Goal: Information Seeking & Learning: Learn about a topic

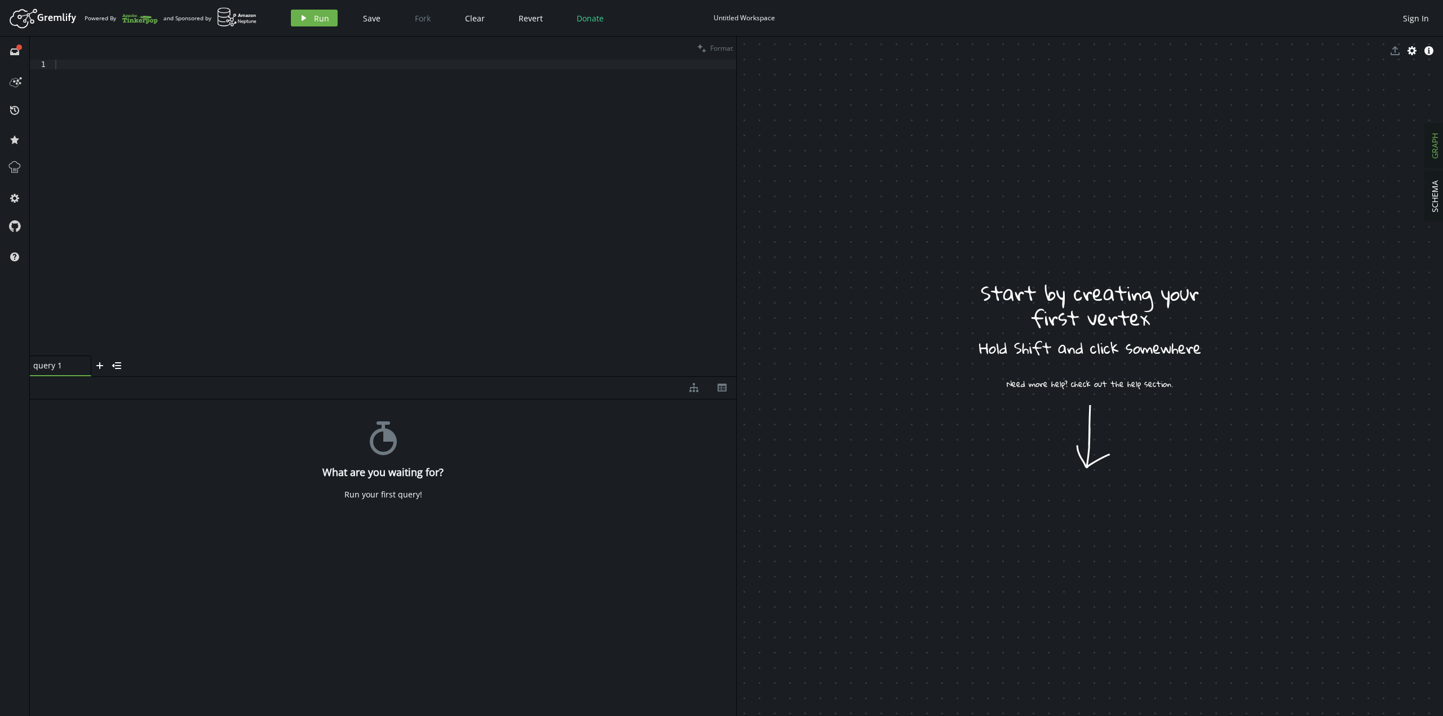
click at [308, 216] on div at bounding box center [394, 217] width 683 height 315
click at [203, 135] on div at bounding box center [394, 217] width 683 height 315
click at [101, 174] on div at bounding box center [394, 217] width 683 height 315
click at [311, 21] on button "play Run" at bounding box center [314, 18] width 47 height 17
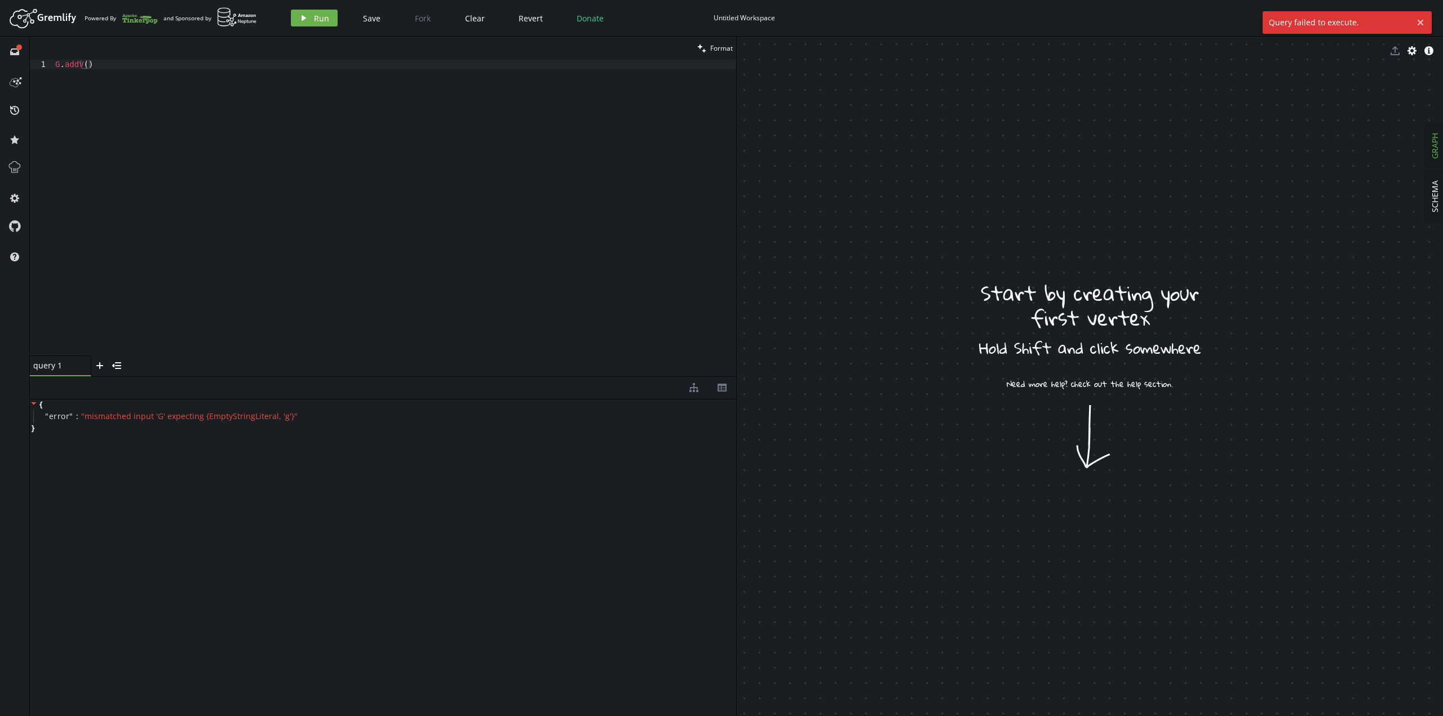
click at [308, 148] on div "G . addV ( )" at bounding box center [394, 217] width 683 height 315
click at [316, 23] on span "Run" at bounding box center [321, 18] width 15 height 11
click at [273, 287] on div "G . addV ( "v1" ) . addV ( "v2" )" at bounding box center [394, 217] width 683 height 315
drag, startPoint x: 106, startPoint y: 419, endPoint x: 147, endPoint y: 414, distance: 40.9
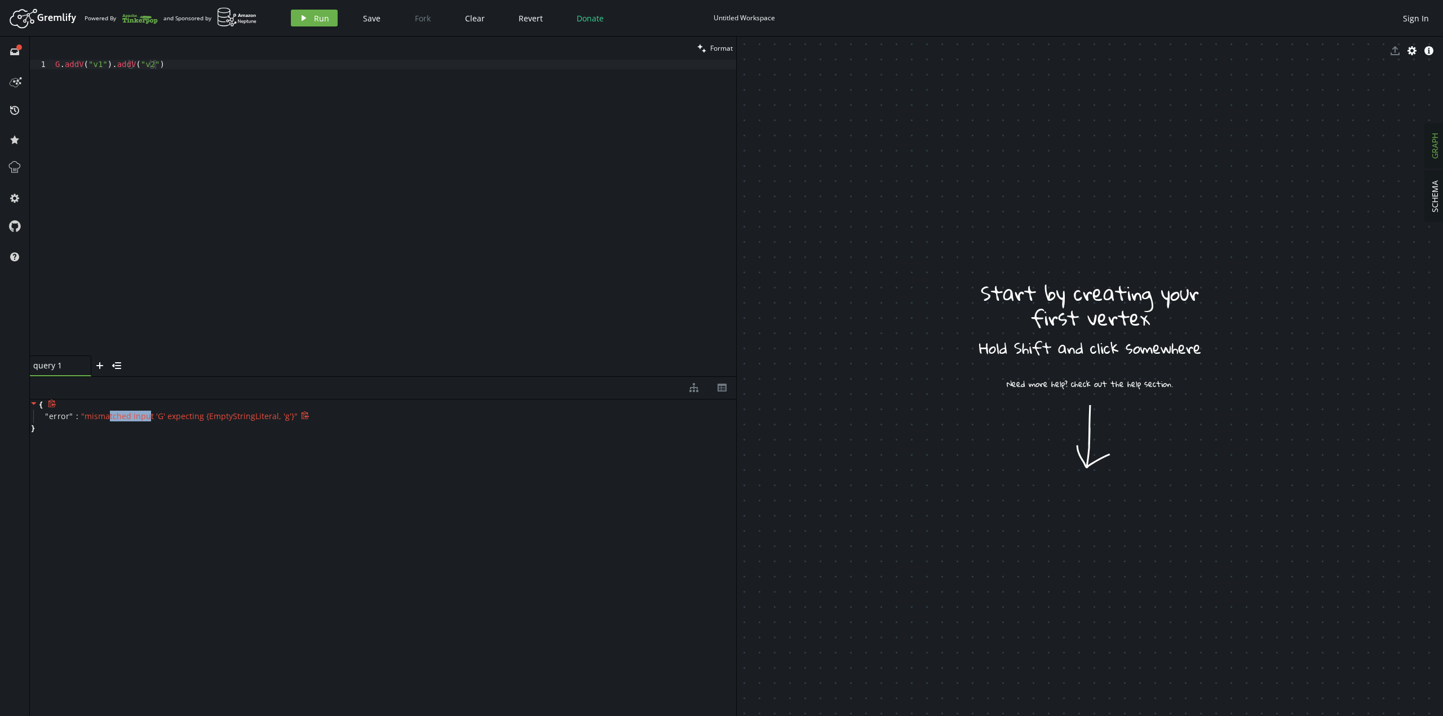
click at [147, 414] on span "" mismatched input 'G' expecting {EmptyStringLiteral, 'g'} "" at bounding box center [189, 416] width 216 height 11
drag, startPoint x: 59, startPoint y: 65, endPoint x: 53, endPoint y: 60, distance: 8.0
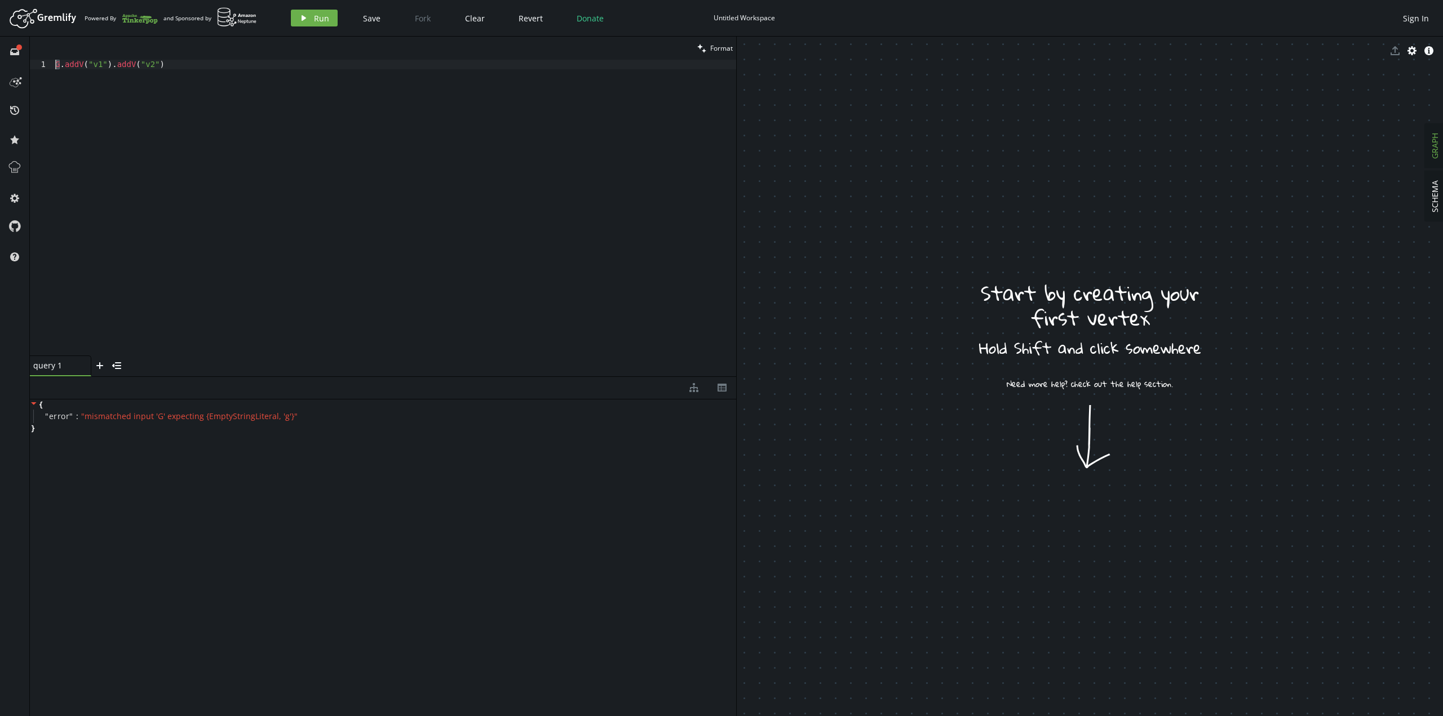
click at [51, 60] on div "G.addV("v1").addV("v2") 1 G . addV ( "v1" ) . addV ( "v2" ) XXXXXXXXXXXXXXXXXXX…" at bounding box center [383, 208] width 706 height 296
click at [321, 19] on span "Run" at bounding box center [321, 18] width 15 height 11
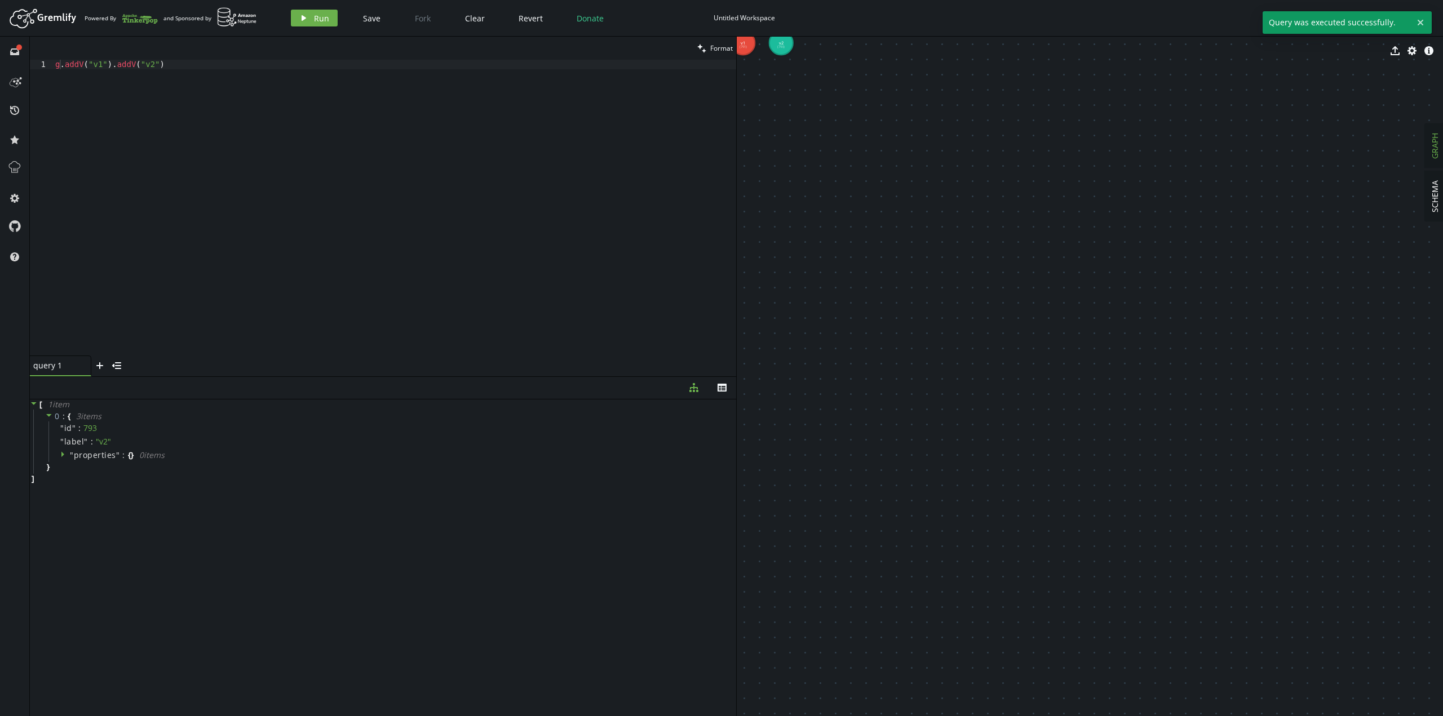
drag, startPoint x: 742, startPoint y: 50, endPoint x: 886, endPoint y: 219, distance: 221.9
click at [886, 219] on div "export cog info-sign v1 (791) v2 (793)" at bounding box center [1090, 377] width 706 height 680
drag, startPoint x: 829, startPoint y: 125, endPoint x: 1156, endPoint y: 332, distance: 387.7
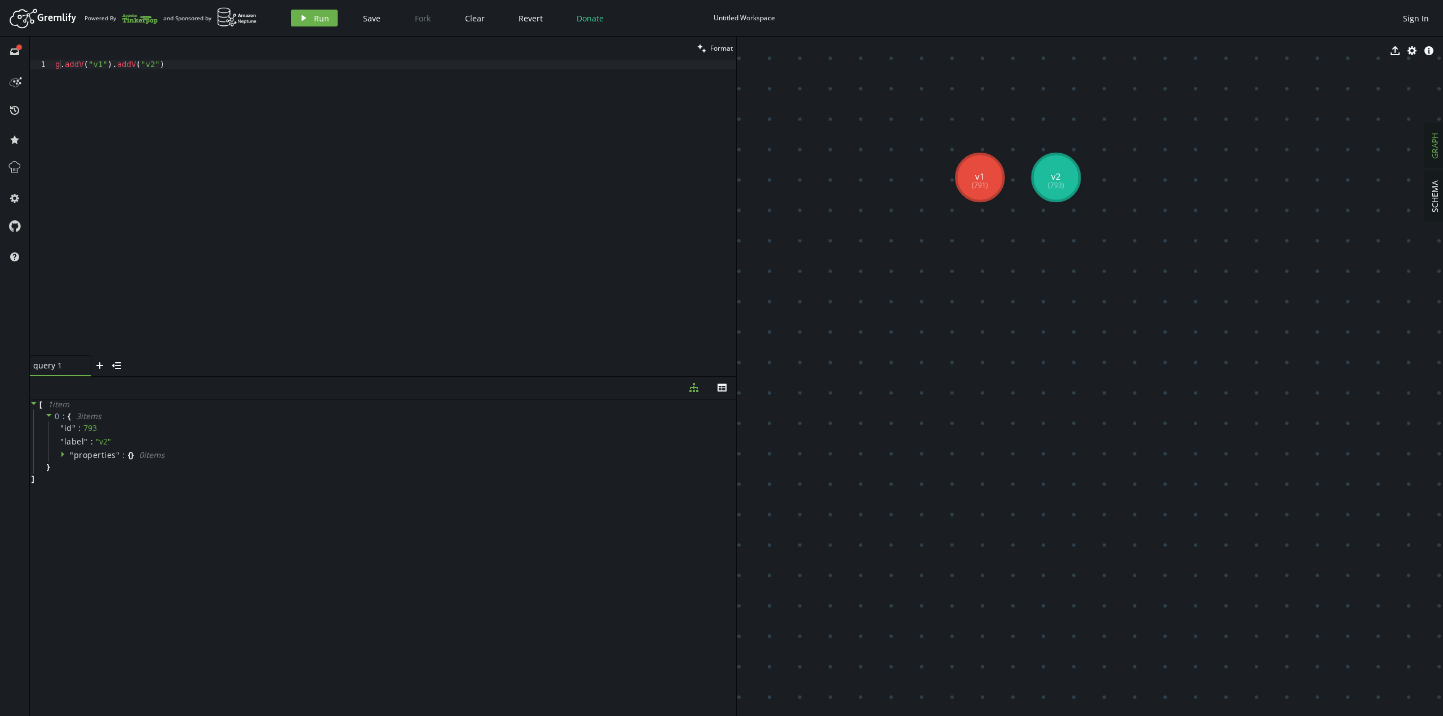
click at [333, 213] on div "g . addV ( "v1" ) . addV ( "v2" )" at bounding box center [394, 217] width 683 height 315
click at [319, 25] on button "play Run" at bounding box center [314, 18] width 47 height 17
click at [231, 64] on div "g . addV ( "v1" ) . addV ( "v2" ) . addV ( "v3" ) . addE ( '' )" at bounding box center [394, 217] width 683 height 315
drag, startPoint x: 232, startPoint y: 64, endPoint x: 240, endPoint y: 63, distance: 7.3
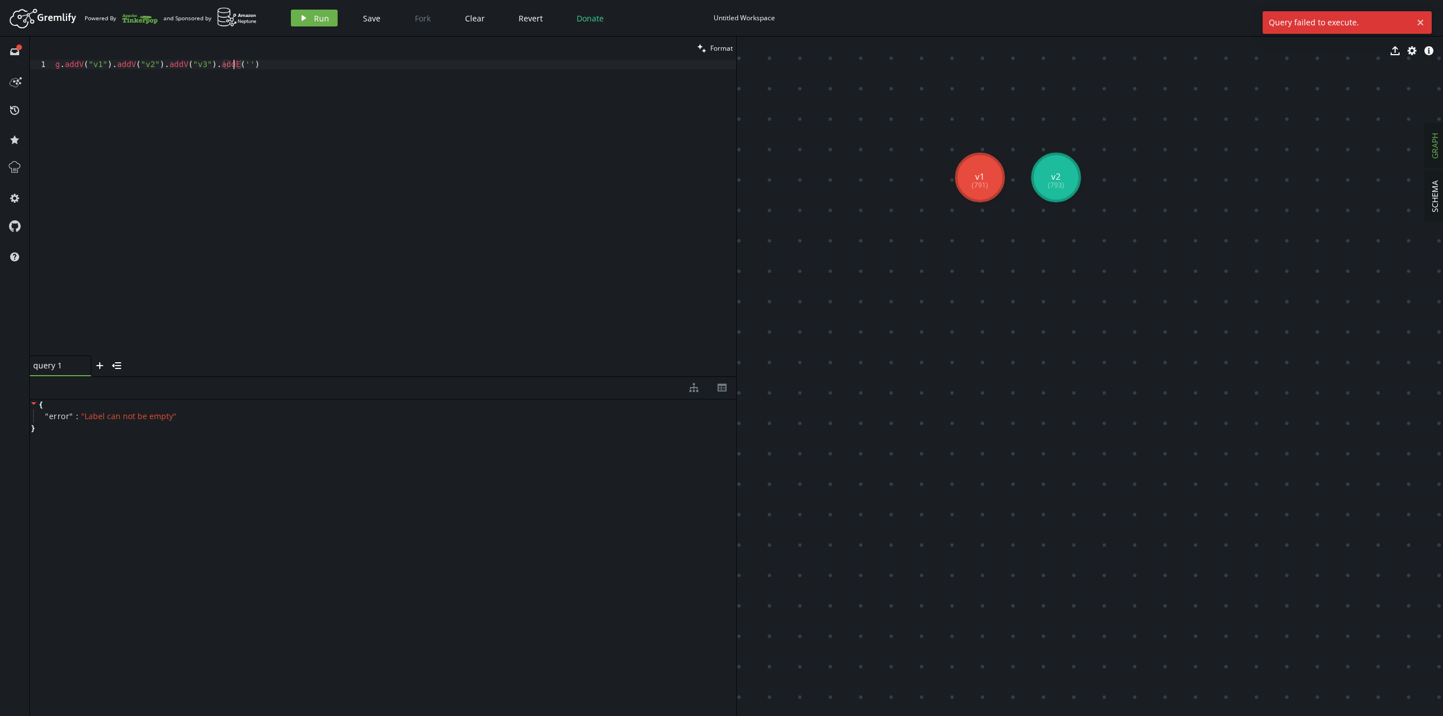
click at [233, 64] on div "g . addV ( "v1" ) . addV ( "v2" ) . addV ( "v3" ) . addE ( '' )" at bounding box center [394, 217] width 683 height 315
type textarea "g.addV("v1").addV("v2").addV("v3").addE('e1)"
click at [323, 16] on span "Run" at bounding box center [321, 18] width 15 height 11
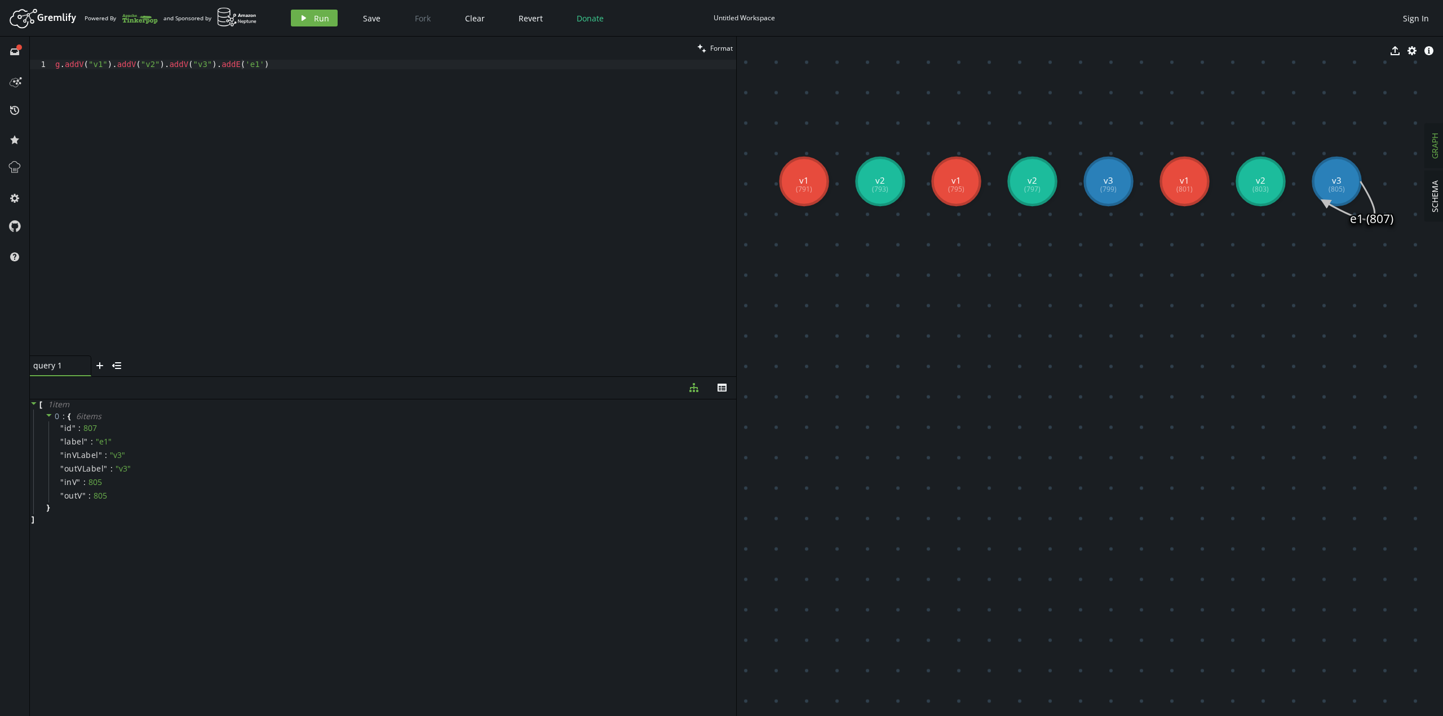
drag, startPoint x: 1304, startPoint y: 373, endPoint x: 1128, endPoint y: 377, distance: 175.9
drag, startPoint x: 1336, startPoint y: 197, endPoint x: 1117, endPoint y: 353, distance: 269.2
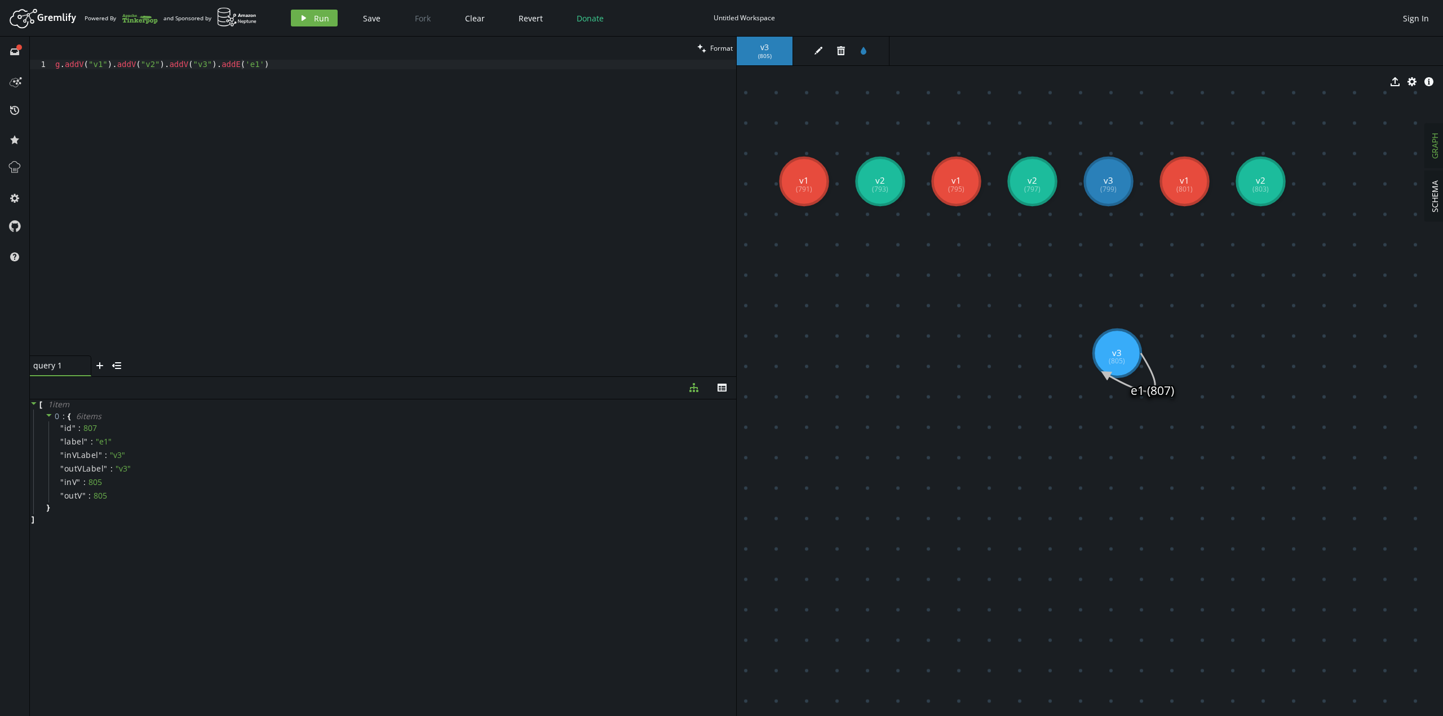
click at [1112, 378] on icon at bounding box center [1130, 372] width 50 height 38
drag, startPoint x: 1105, startPoint y: 371, endPoint x: 1051, endPoint y: 325, distance: 71.1
click at [824, 47] on button "edit" at bounding box center [818, 50] width 17 height 17
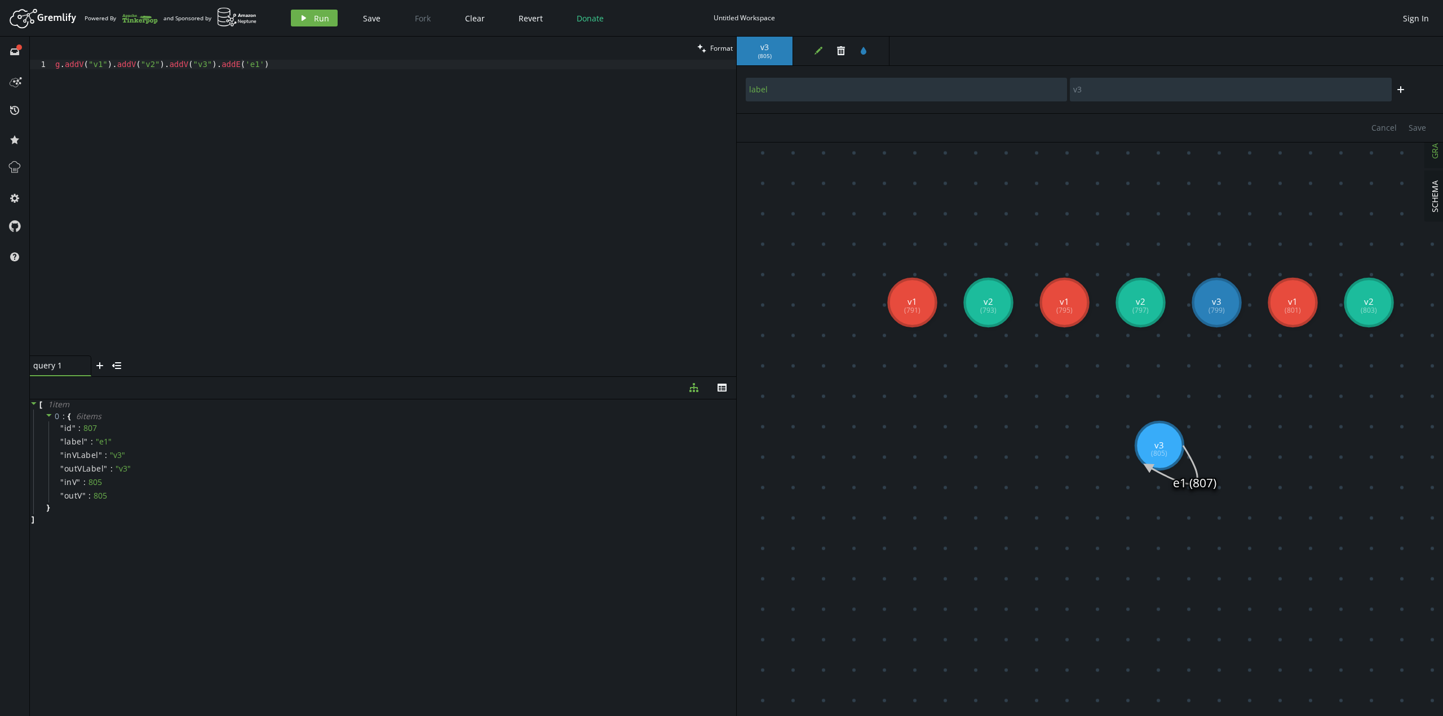
drag, startPoint x: 765, startPoint y: 149, endPoint x: 883, endPoint y: 278, distance: 174.8
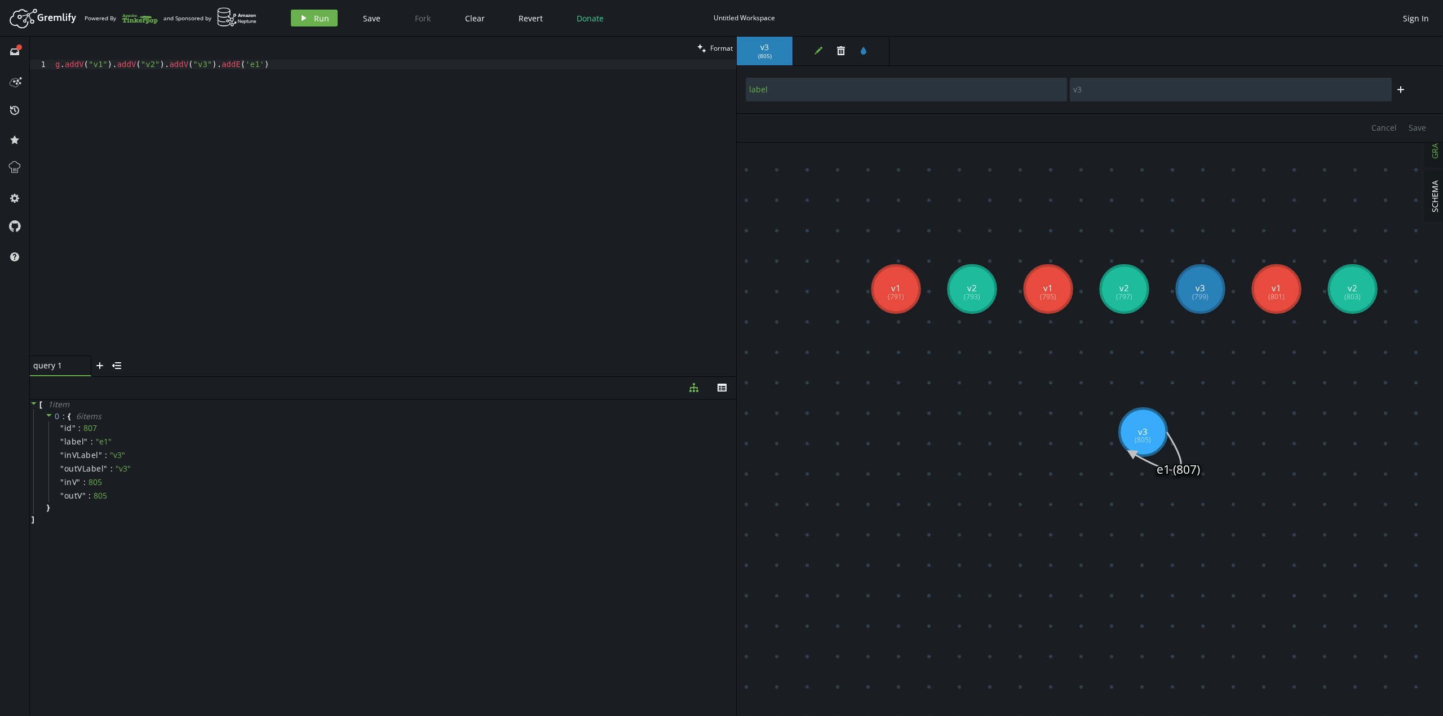
drag, startPoint x: 860, startPoint y: 271, endPoint x: 810, endPoint y: 235, distance: 61.5
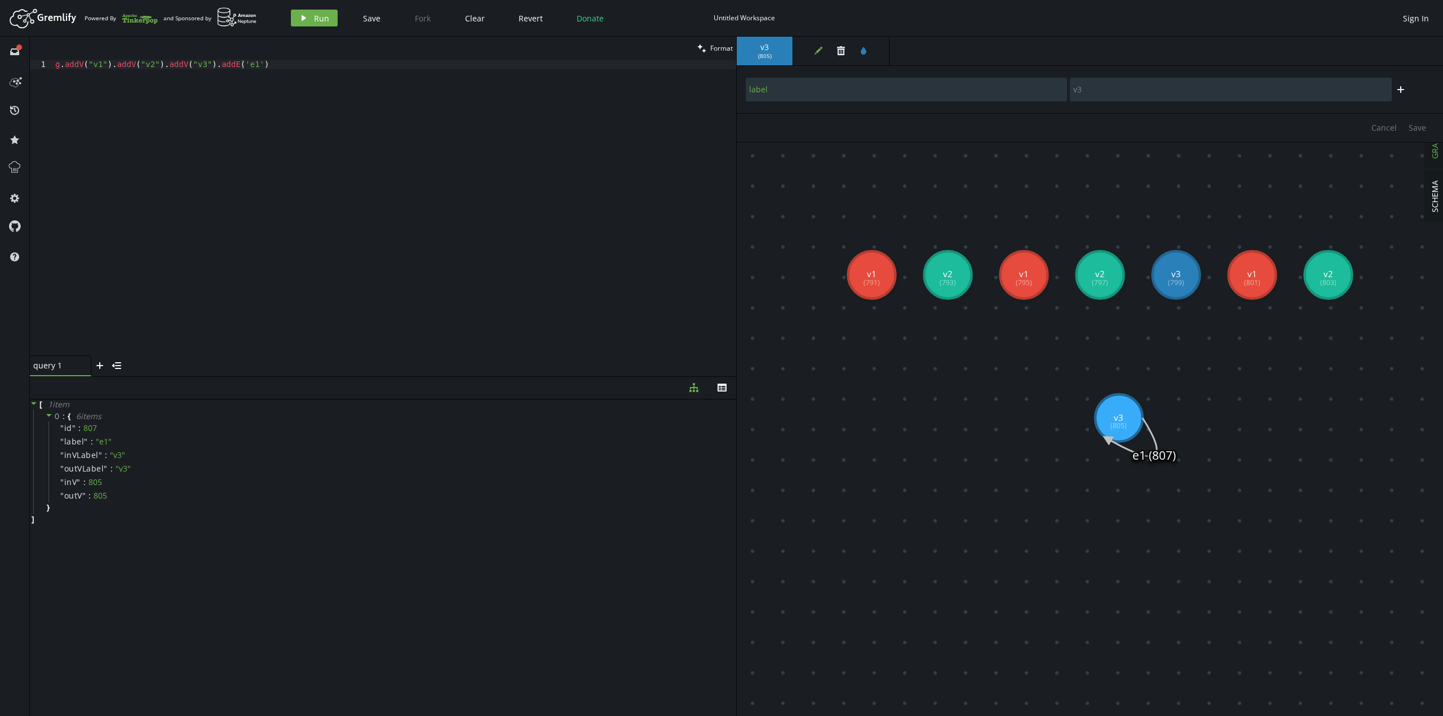
type input "v1"
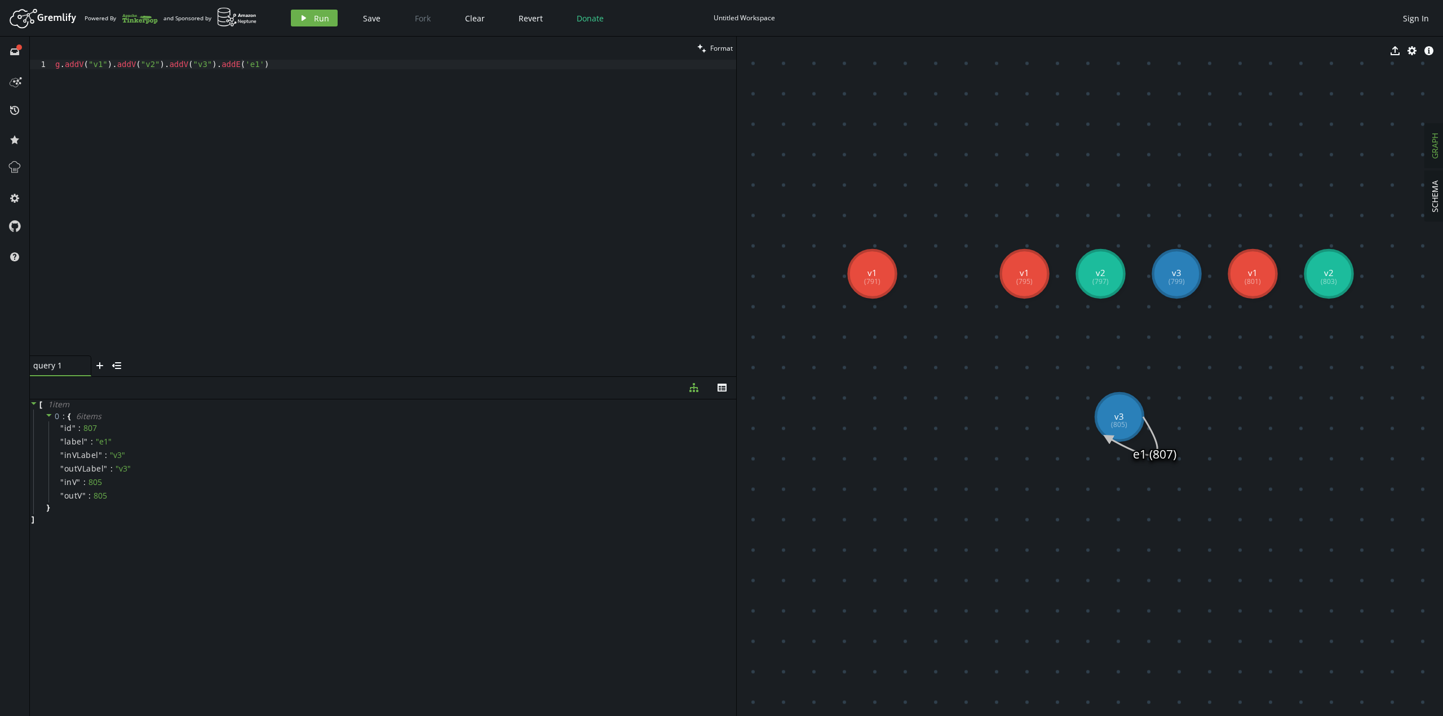
drag, startPoint x: 818, startPoint y: 340, endPoint x: 851, endPoint y: 291, distance: 58.6
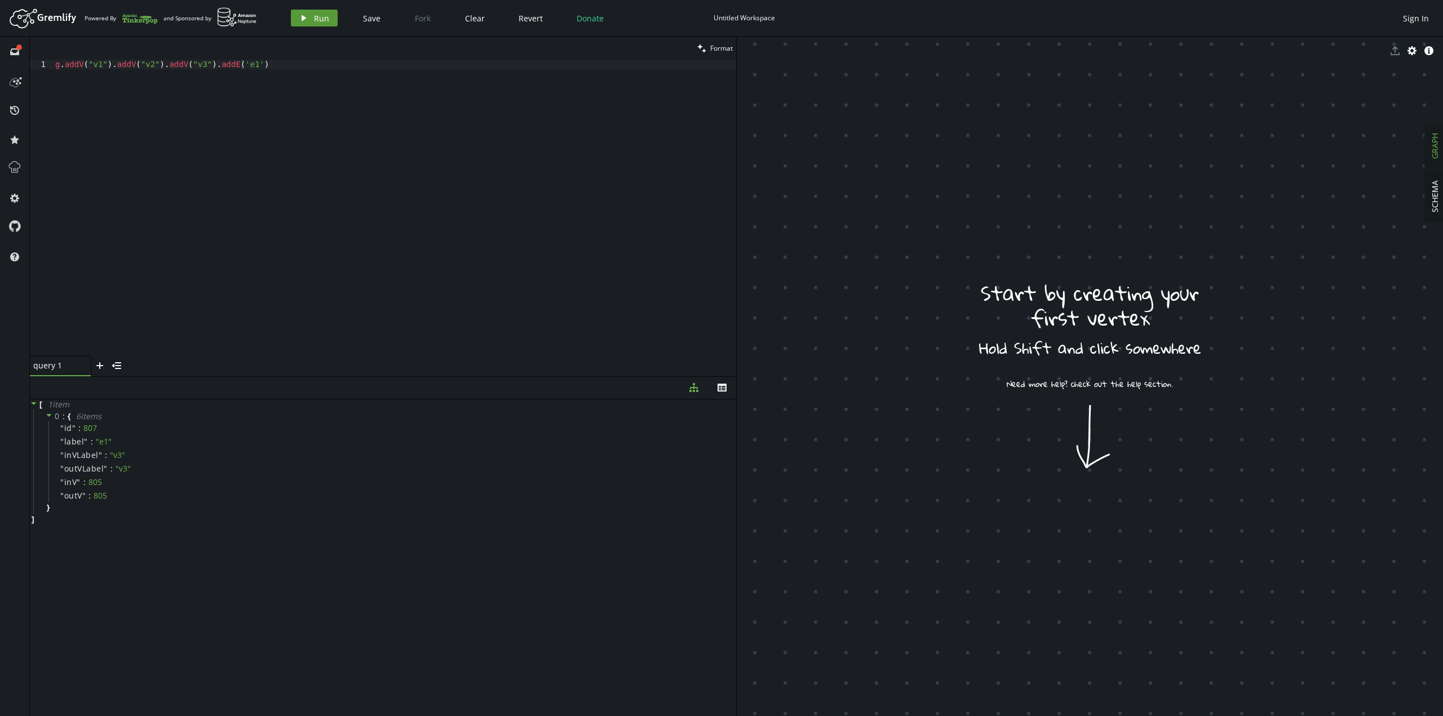
click at [300, 15] on icon "play" at bounding box center [303, 18] width 9 height 9
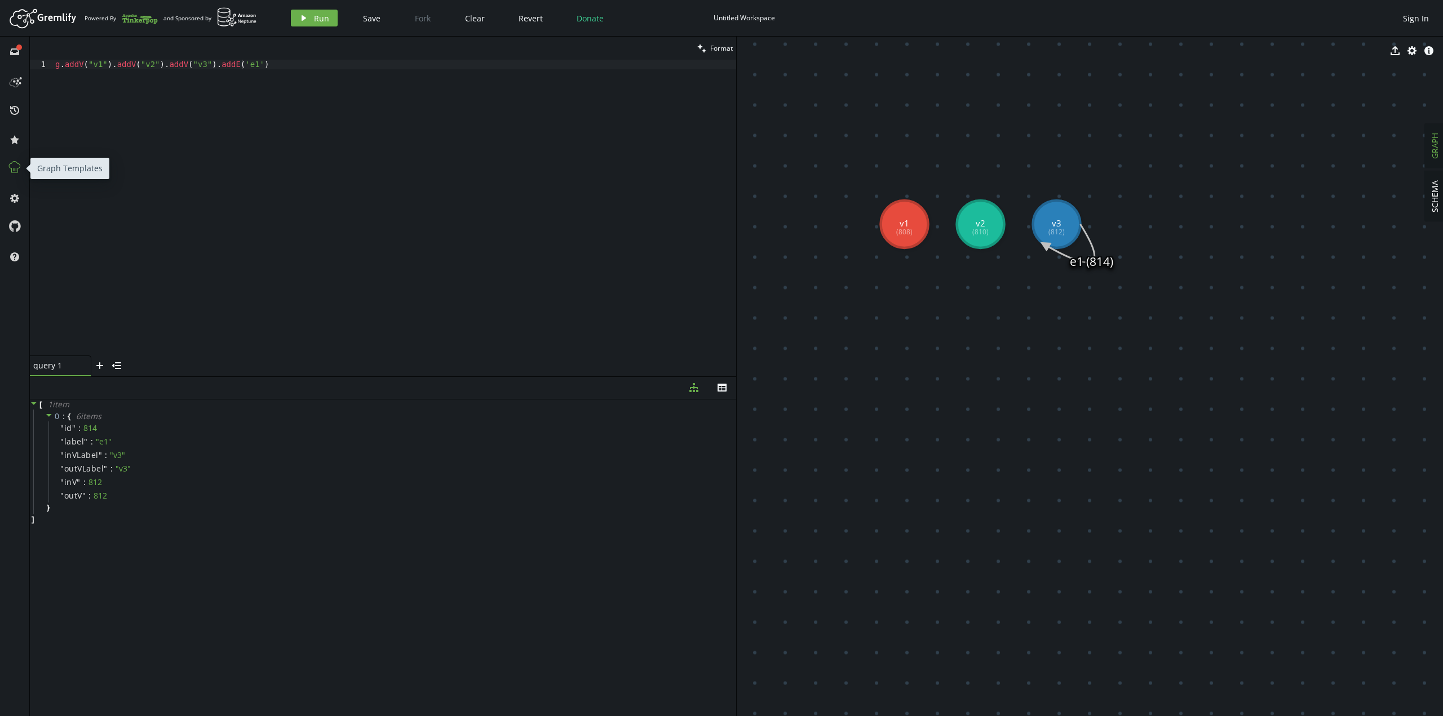
click at [10, 165] on icon at bounding box center [14, 167] width 15 height 15
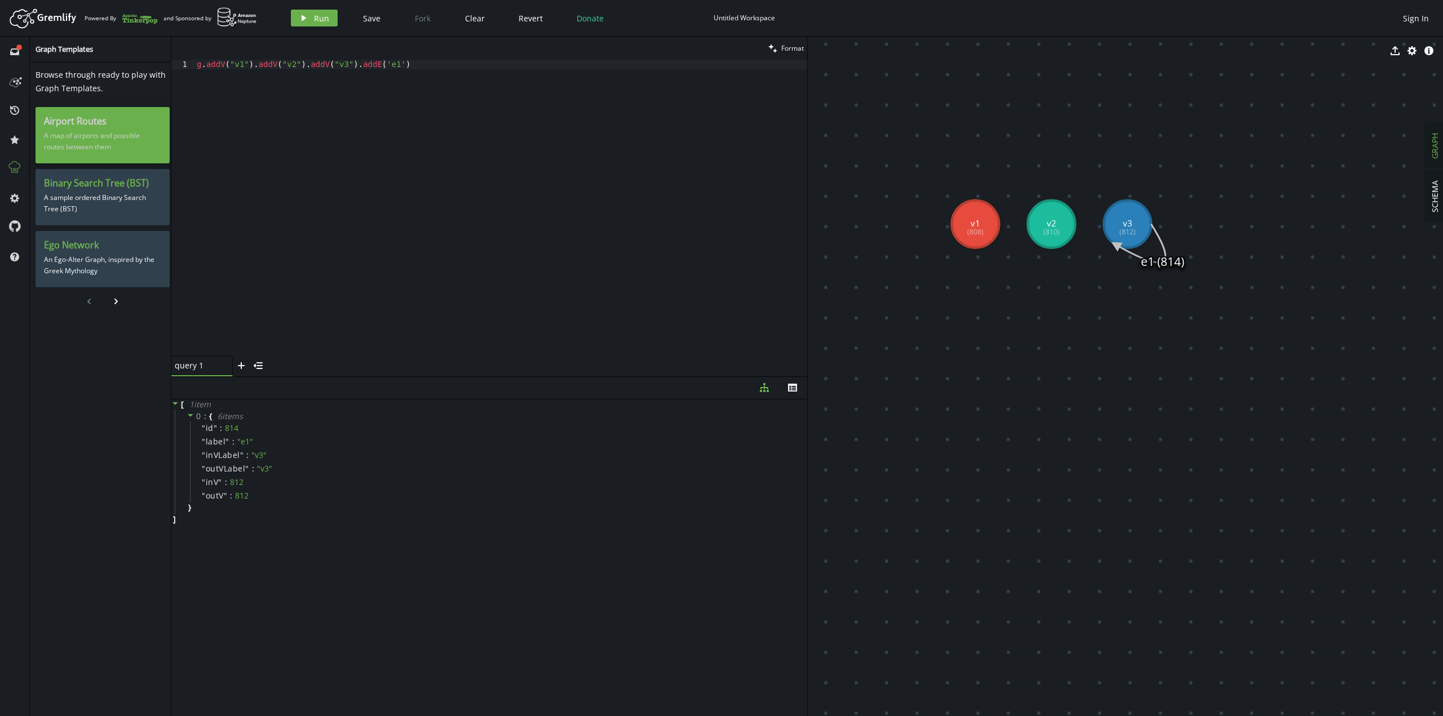
click at [121, 138] on p "A map of airports and possible routes between them" at bounding box center [102, 141] width 117 height 28
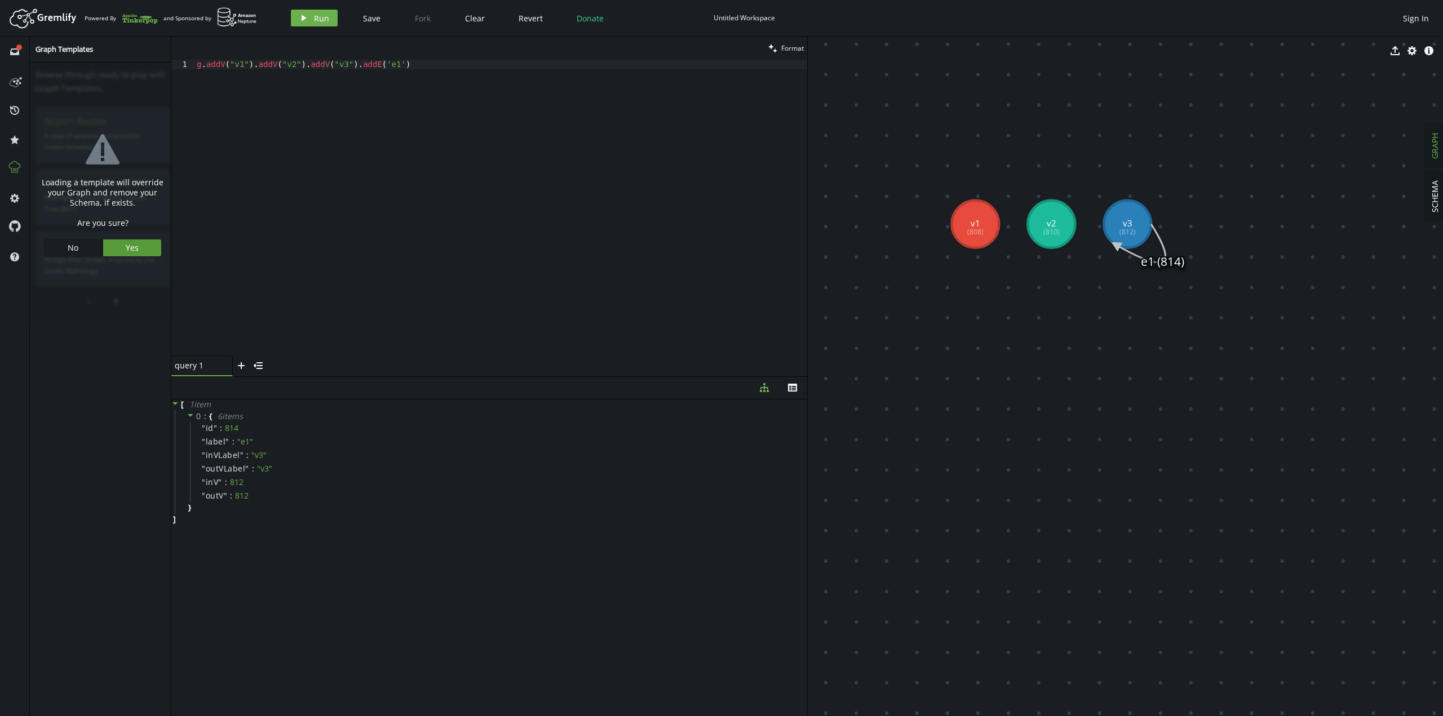
click at [130, 250] on span "Yes" at bounding box center [132, 247] width 13 height 11
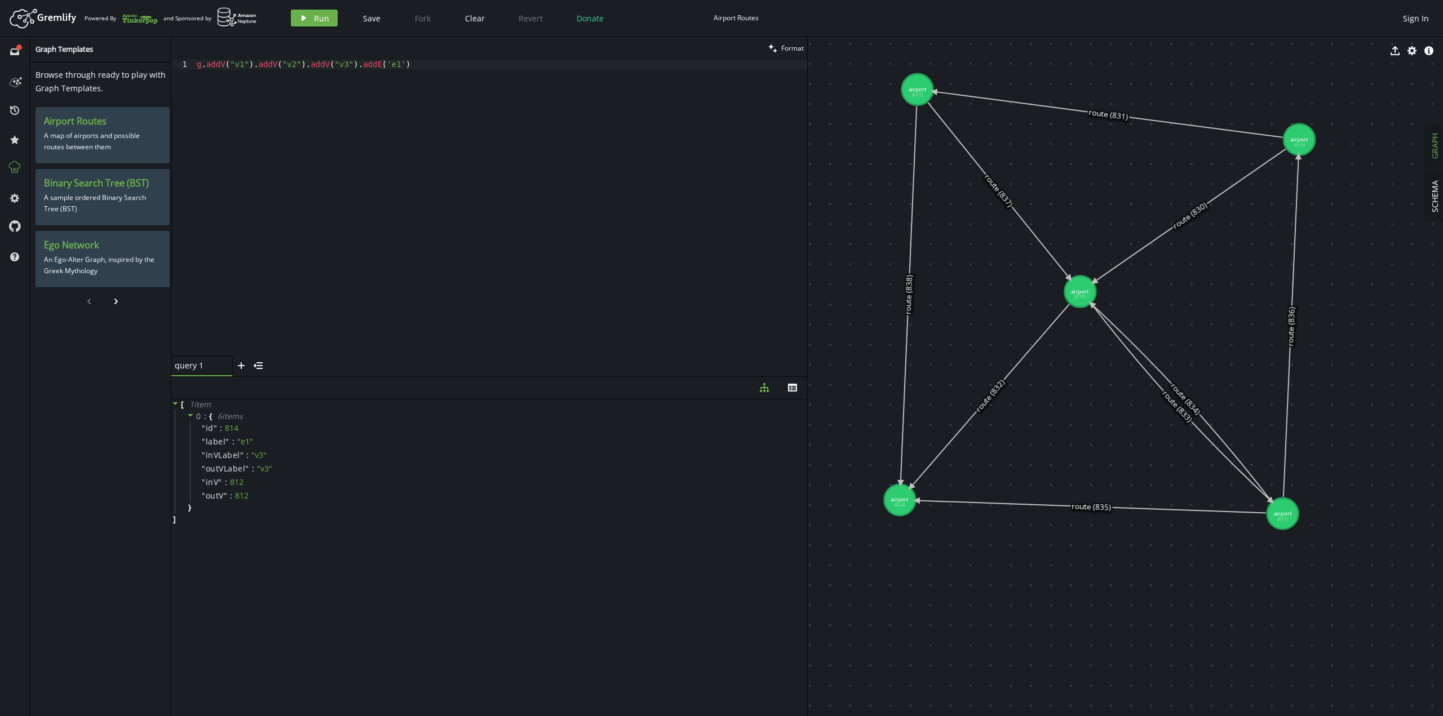
drag, startPoint x: 1092, startPoint y: 539, endPoint x: 1193, endPoint y: 579, distance: 108.9
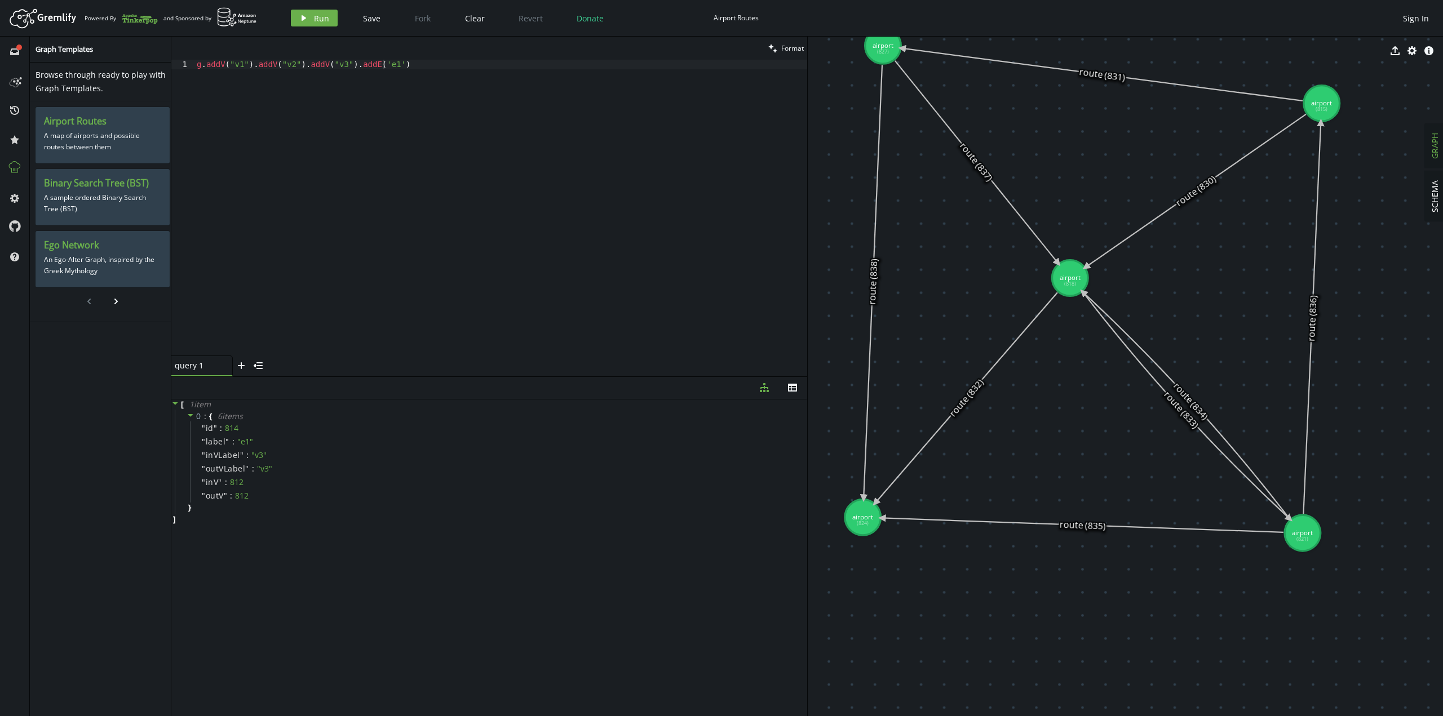
type textarea "g.addV("v1").addV("v2").addV("v3").addE('e1')"
drag, startPoint x: 570, startPoint y: 149, endPoint x: 12, endPoint y: 47, distance: 567.7
click at [8, 48] on div "full-circle inbox history star cog help Graph Templates Browse through ready to…" at bounding box center [721, 377] width 1443 height 680
click at [307, 12] on button "play Run" at bounding box center [314, 18] width 47 height 17
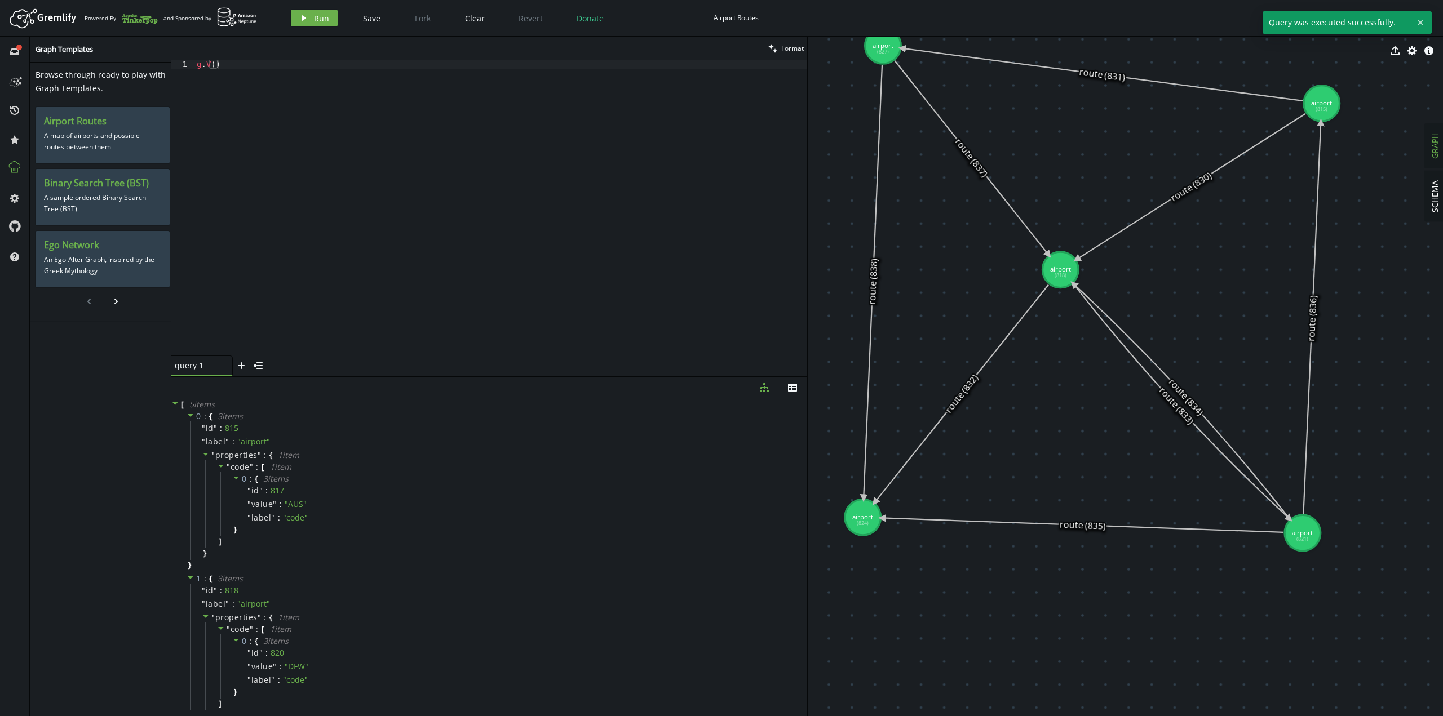
drag, startPoint x: 1065, startPoint y: 287, endPoint x: 1060, endPoint y: 270, distance: 17.7
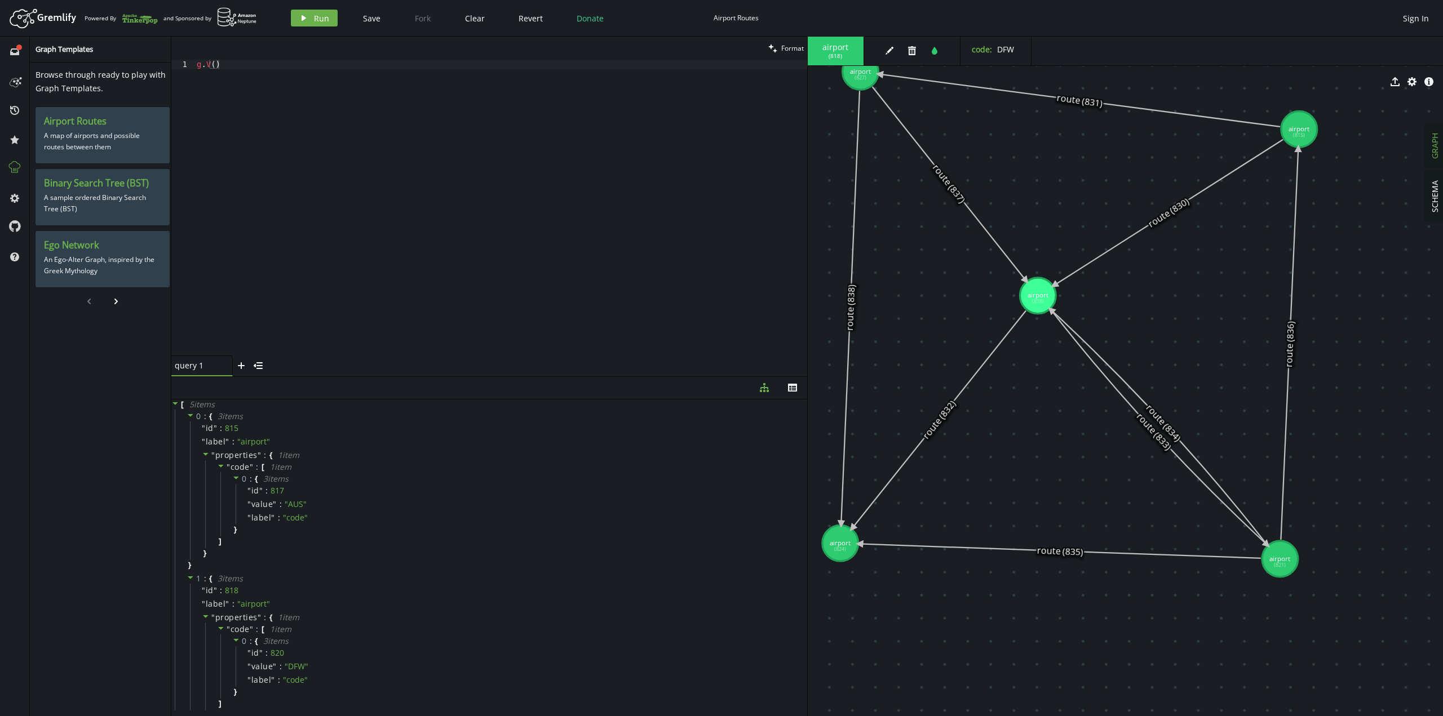
drag, startPoint x: 1339, startPoint y: 621, endPoint x: 1317, endPoint y: 647, distance: 34.4
click at [215, 64] on div "g . V ( )" at bounding box center [500, 217] width 613 height 315
click at [247, 440] on span "" airport "" at bounding box center [253, 441] width 33 height 11
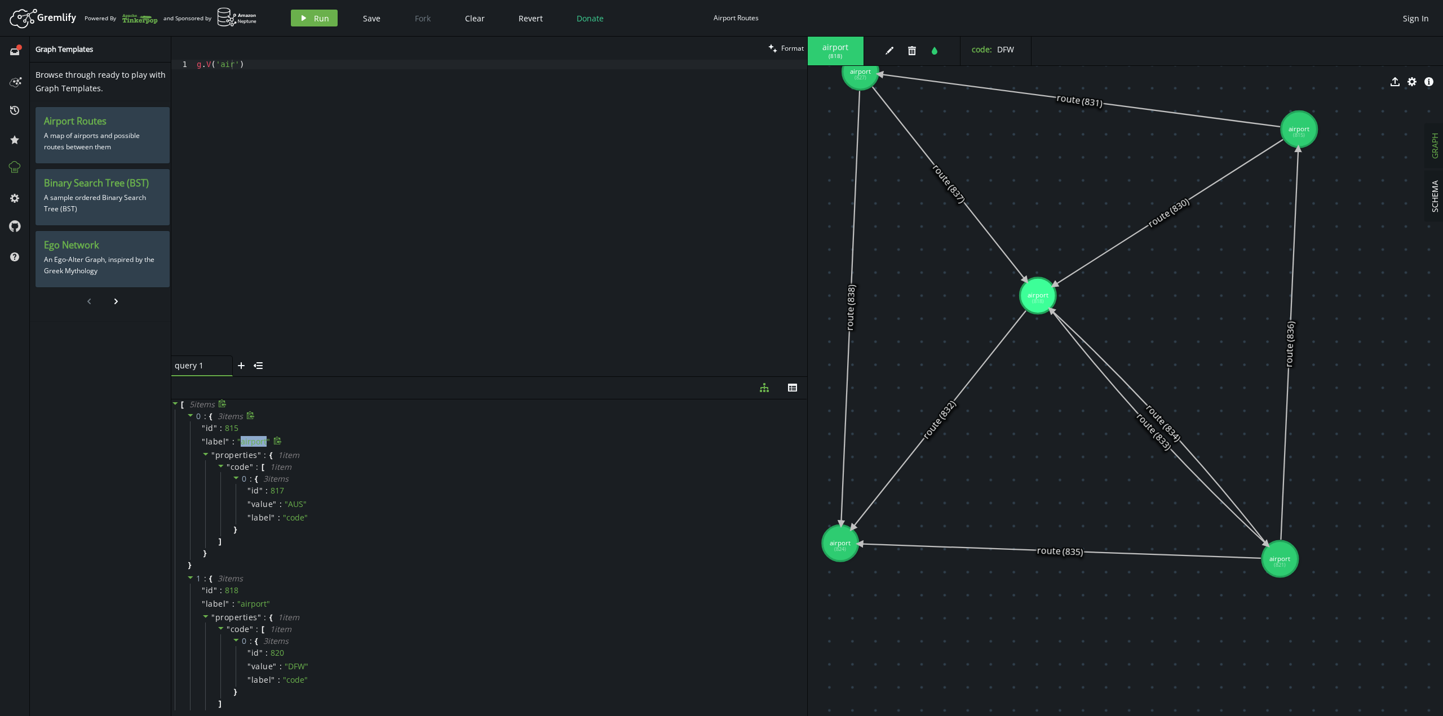
click at [247, 440] on span "" airport "" at bounding box center [253, 441] width 33 height 11
copy span "airport"
click at [226, 63] on div "g . V ( 'air' )" at bounding box center [500, 217] width 613 height 315
paste textarea "port"
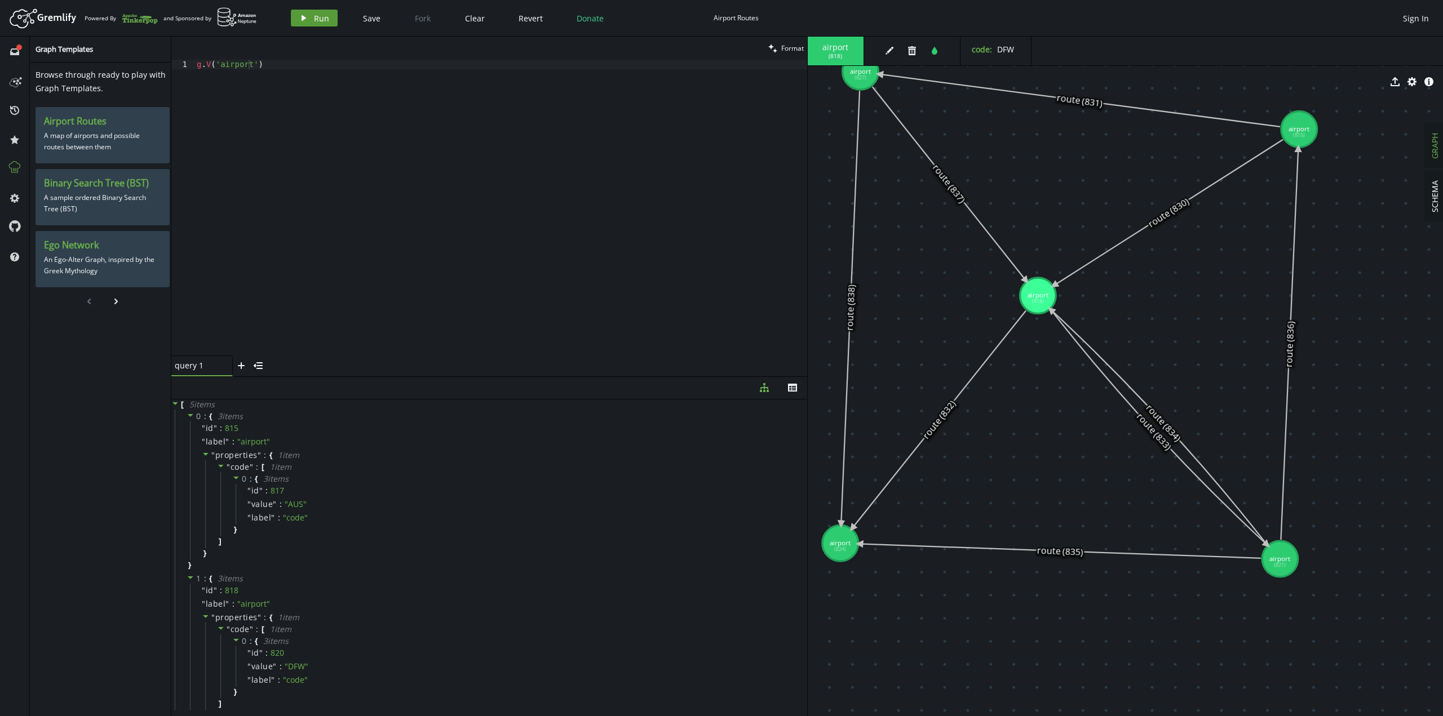
click at [315, 19] on span "Run" at bounding box center [321, 18] width 15 height 11
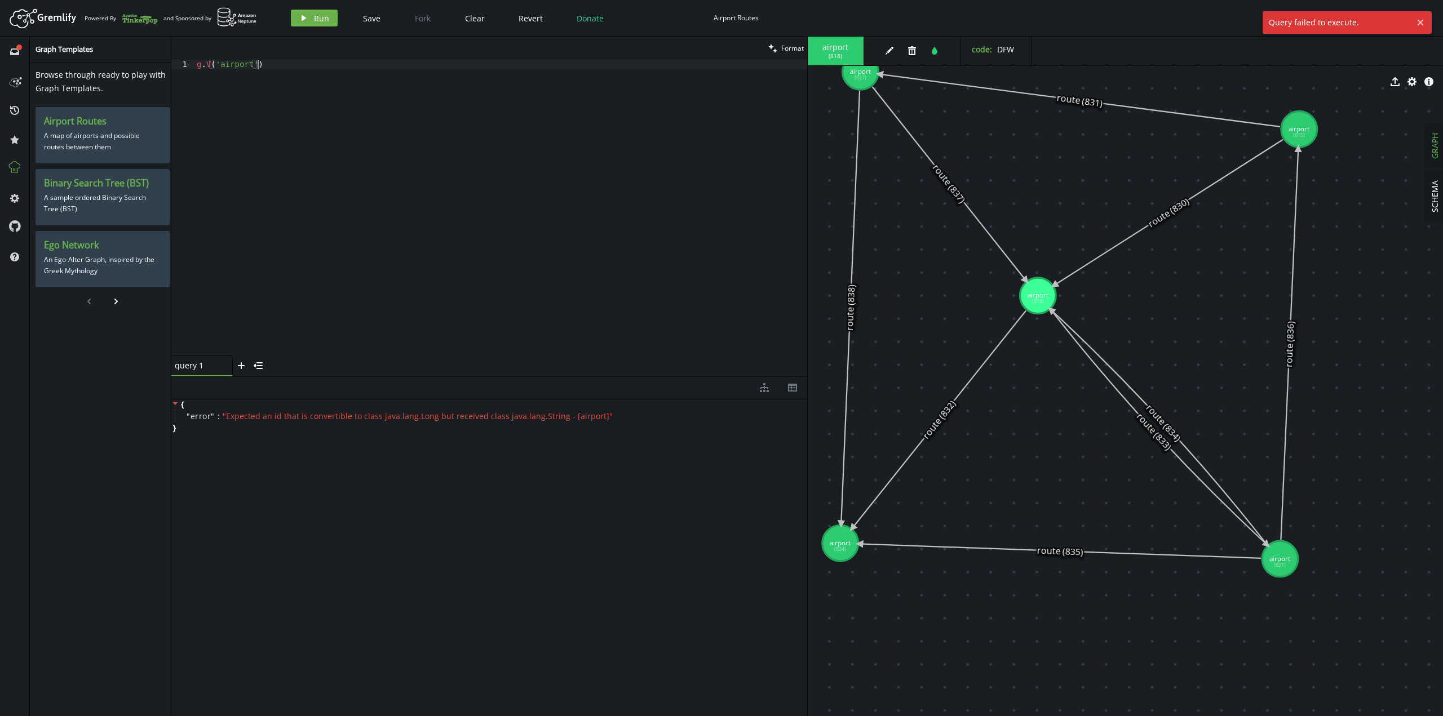
click at [420, 213] on div "g . V ( 'airport' )" at bounding box center [500, 217] width 613 height 315
click at [233, 65] on div "g . V ( 'airport' )" at bounding box center [500, 217] width 613 height 315
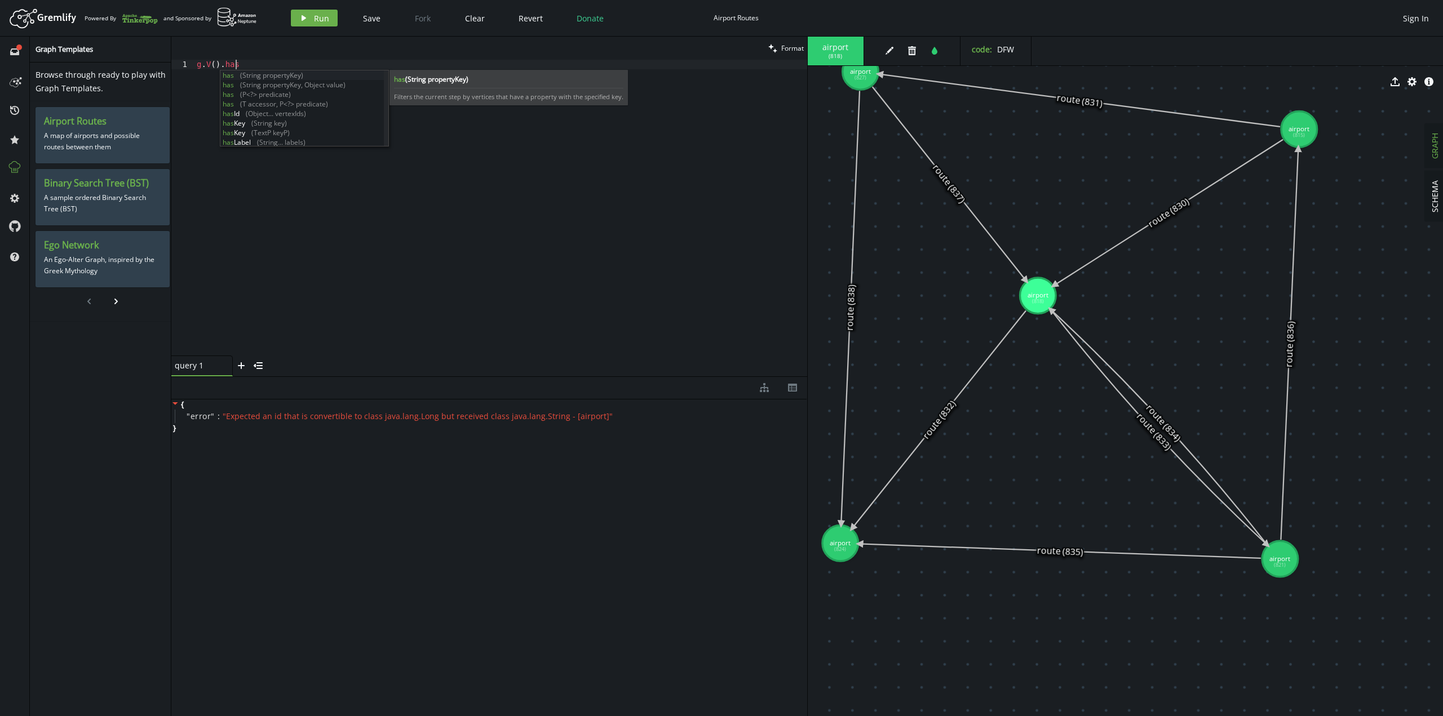
scroll to position [0, 38]
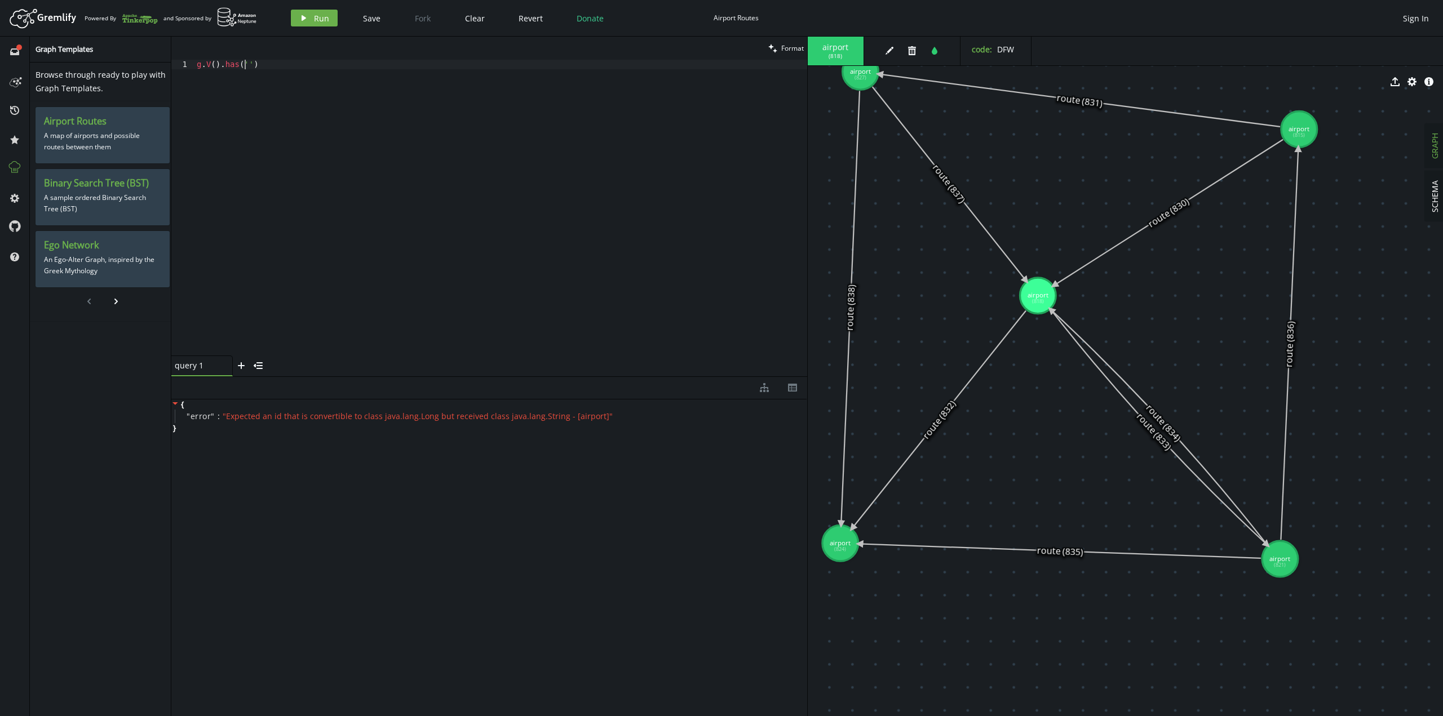
paste textarea "airport"
type textarea "g.V().has('airport')"
click at [314, 14] on span "Run" at bounding box center [321, 18] width 15 height 11
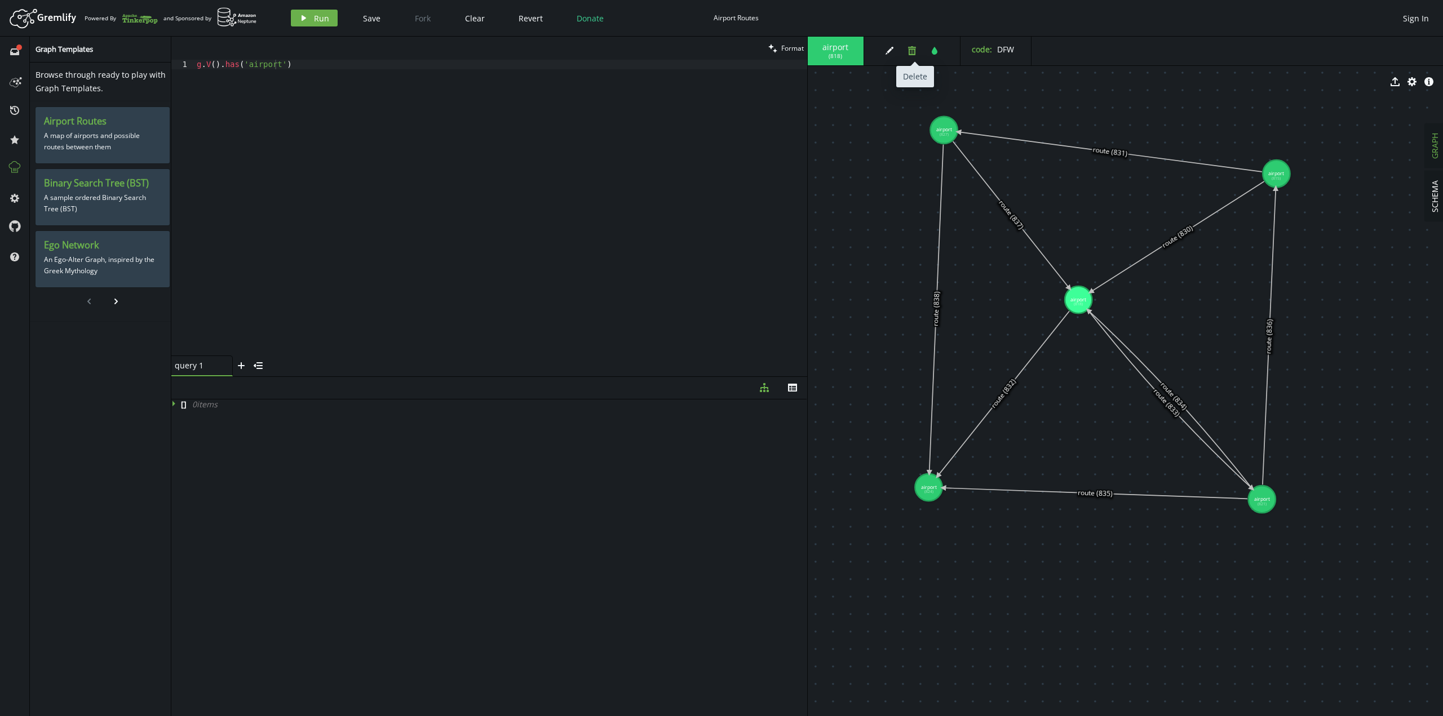
click at [913, 48] on icon "trash" at bounding box center [912, 50] width 9 height 9
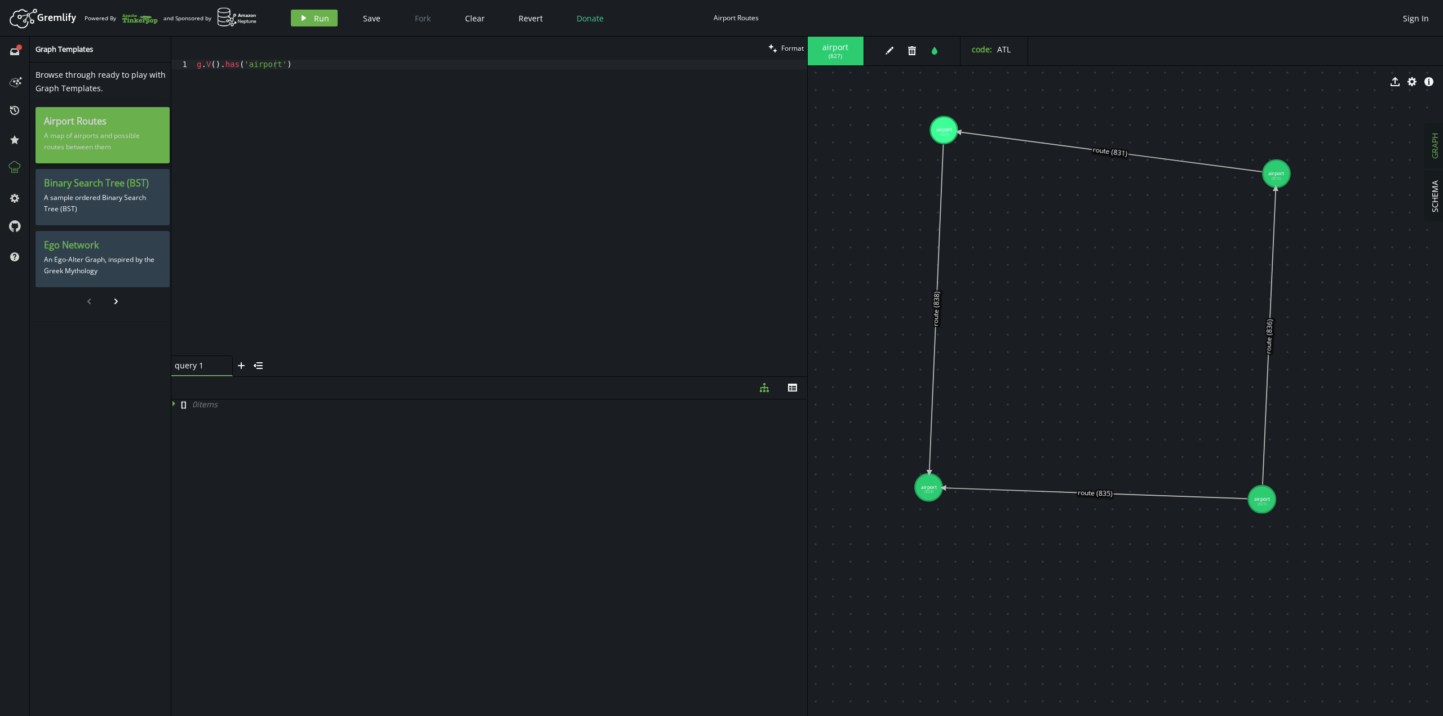
click at [71, 114] on div "Airport Routes A map of airports and possible routes between them" at bounding box center [103, 135] width 134 height 56
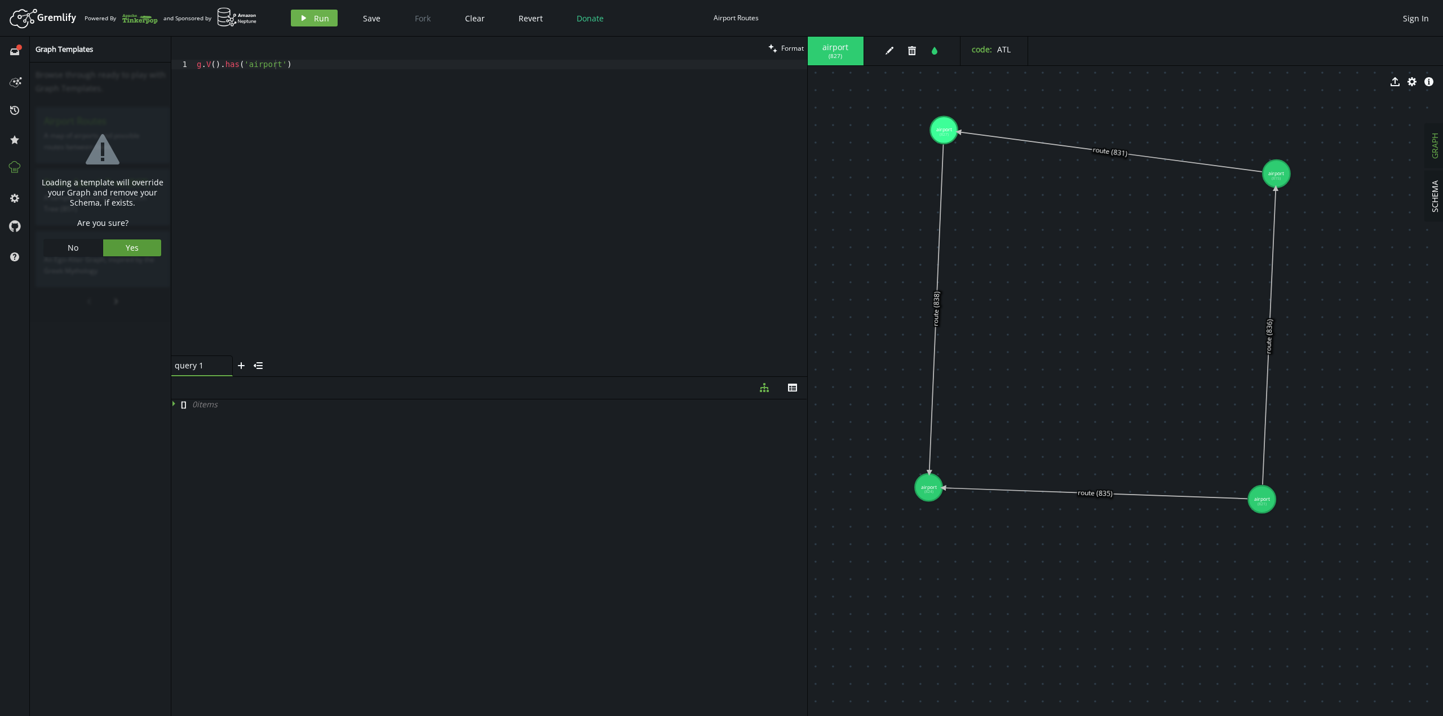
click at [126, 247] on span "Yes" at bounding box center [132, 247] width 13 height 11
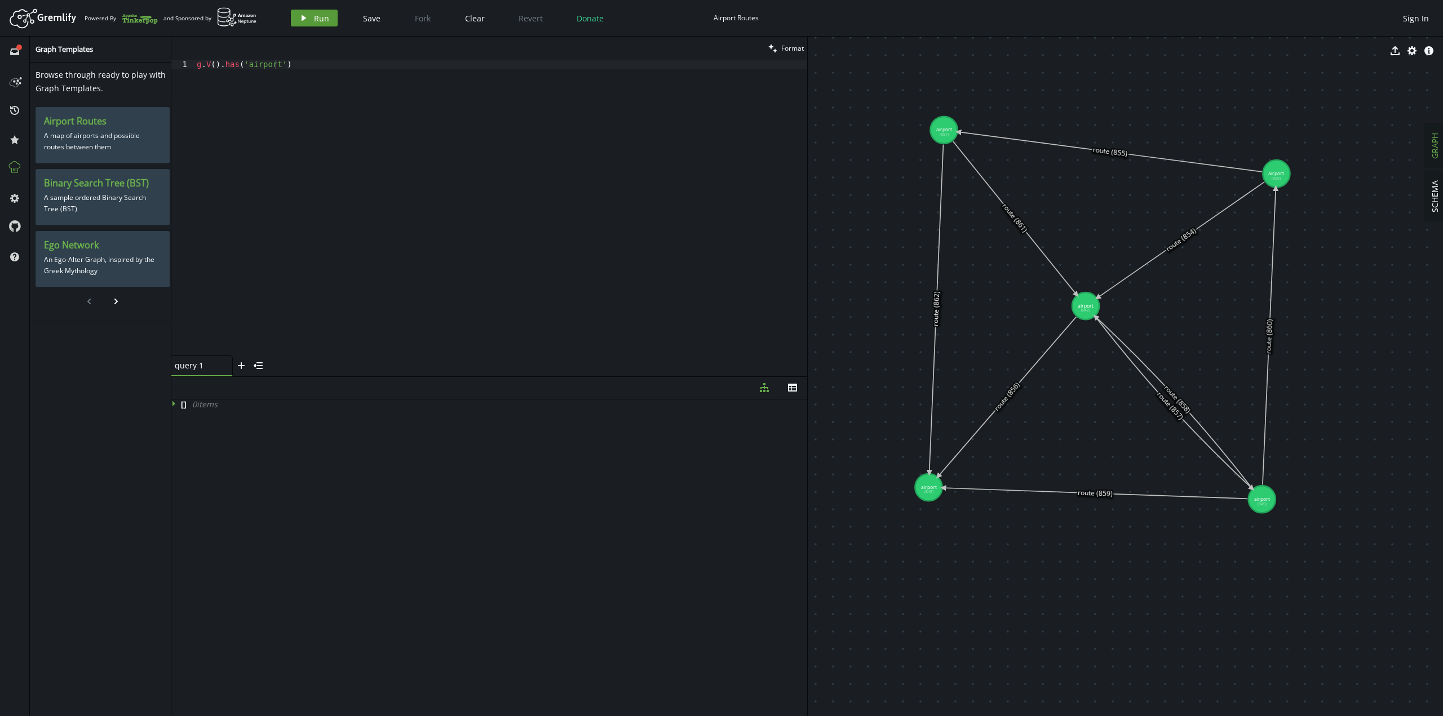
click at [316, 19] on span "Run" at bounding box center [321, 18] width 15 height 11
drag, startPoint x: 338, startPoint y: 78, endPoint x: 253, endPoint y: 59, distance: 87.7
click at [219, 59] on div "clean Format g.V().has('airport') 1 g . V ( ) . has ( 'airport' ) XXXXXXXXXXXXX…" at bounding box center [489, 207] width 636 height 340
click at [324, 96] on div "g . V ( ) . has ( 'airport' )" at bounding box center [500, 208] width 613 height 296
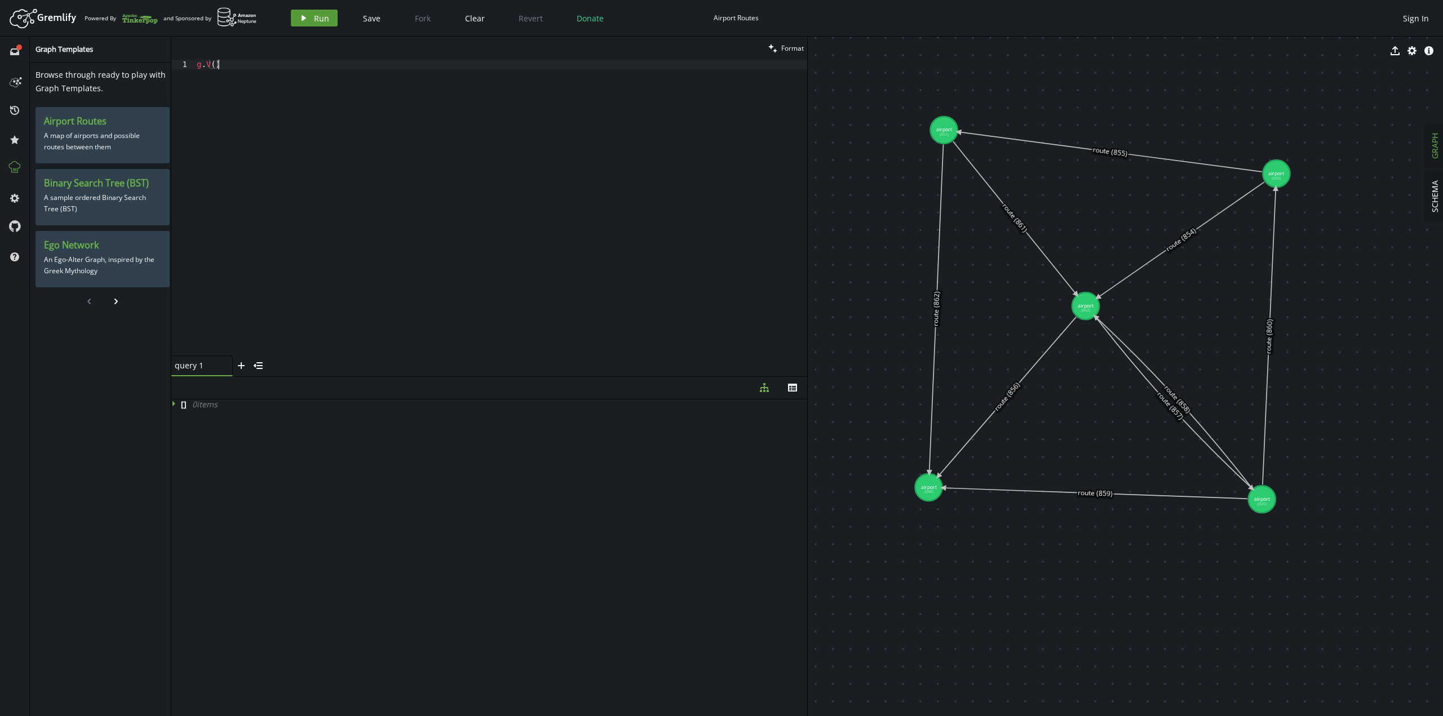
click at [314, 13] on span "Run" at bounding box center [321, 18] width 15 height 11
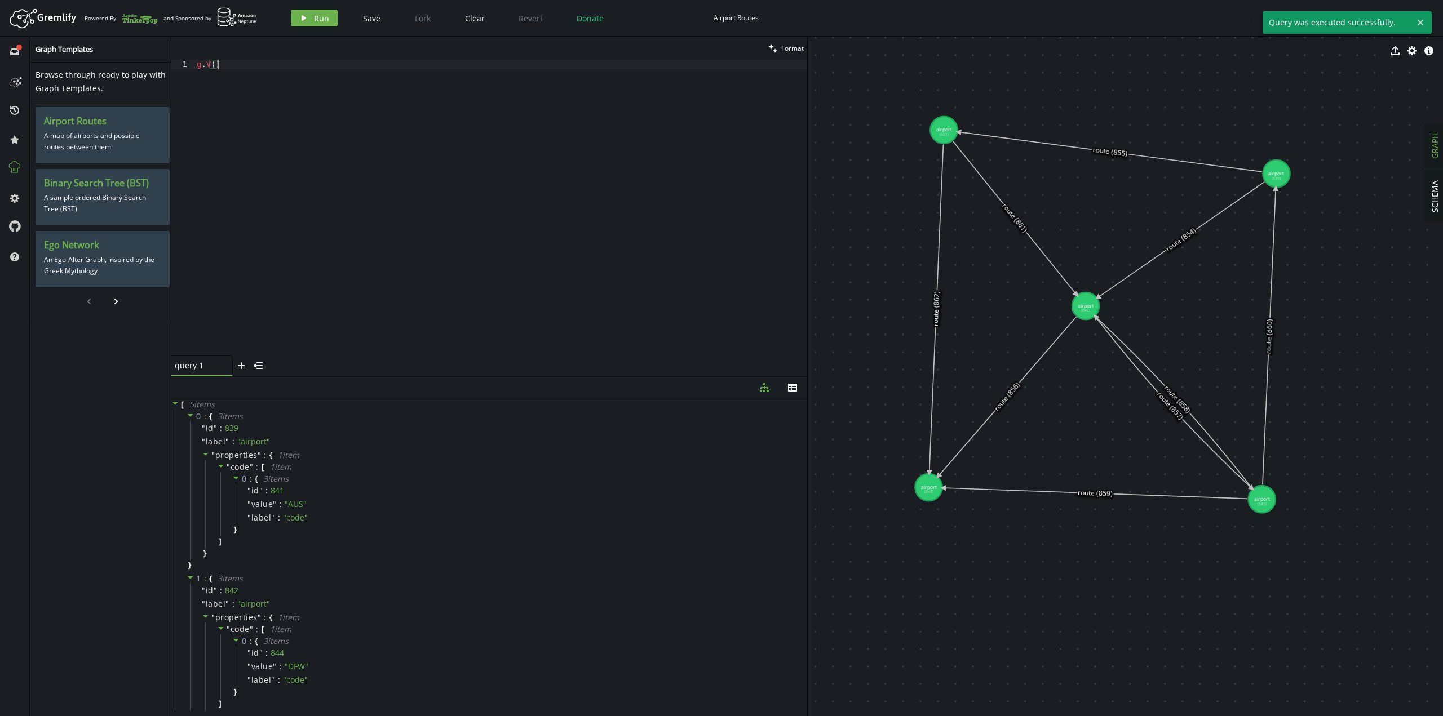
click at [333, 110] on div "g . V ( )" at bounding box center [500, 217] width 613 height 315
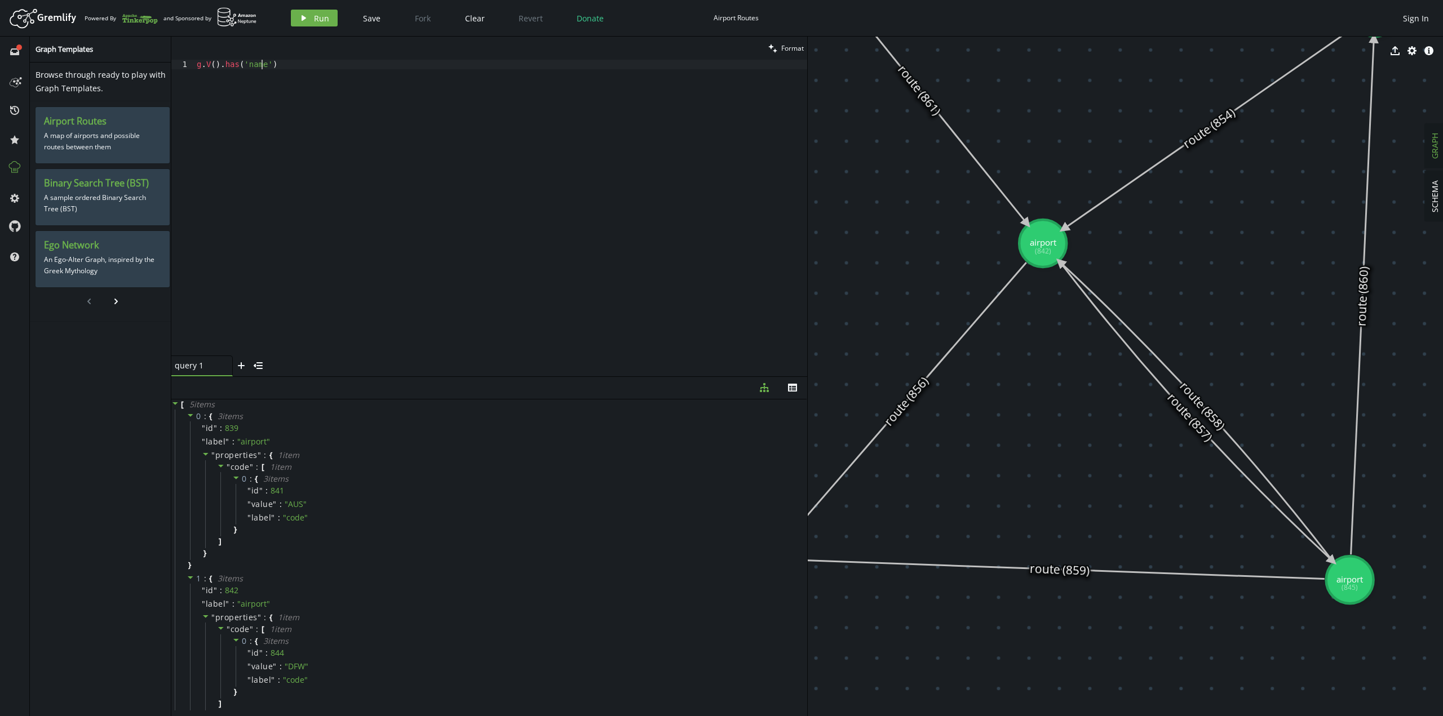
click at [250, 68] on div "g . V ( ) . has ( 'name' )" at bounding box center [500, 217] width 613 height 315
click at [316, 19] on span "Run" at bounding box center [321, 18] width 15 height 11
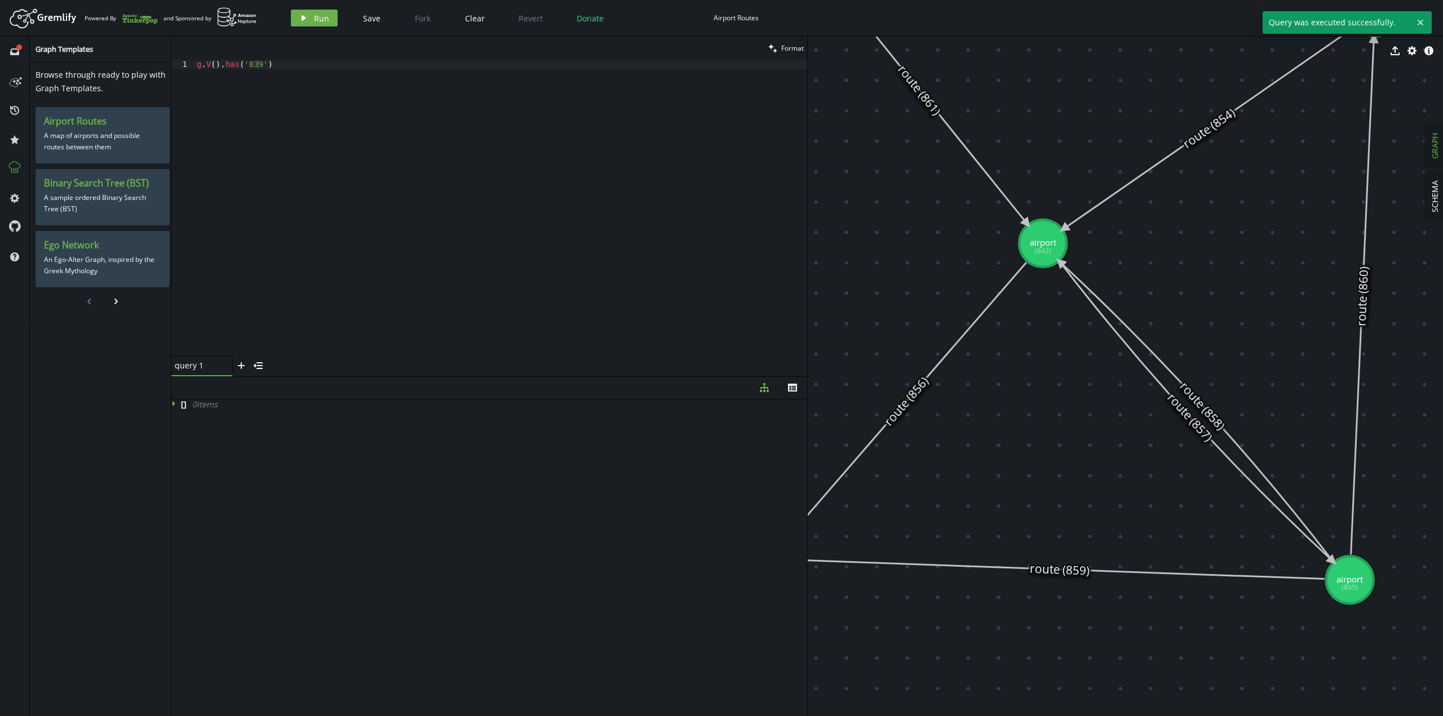
click at [286, 124] on div "g . V ( ) . has ( '839' )" at bounding box center [500, 217] width 613 height 315
click at [324, 96] on div "g . V ( ) . has ( 'name' )" at bounding box center [500, 217] width 613 height 315
click at [318, 19] on span "Run" at bounding box center [321, 18] width 15 height 11
click at [328, 172] on div "g . V ( )" at bounding box center [500, 217] width 613 height 315
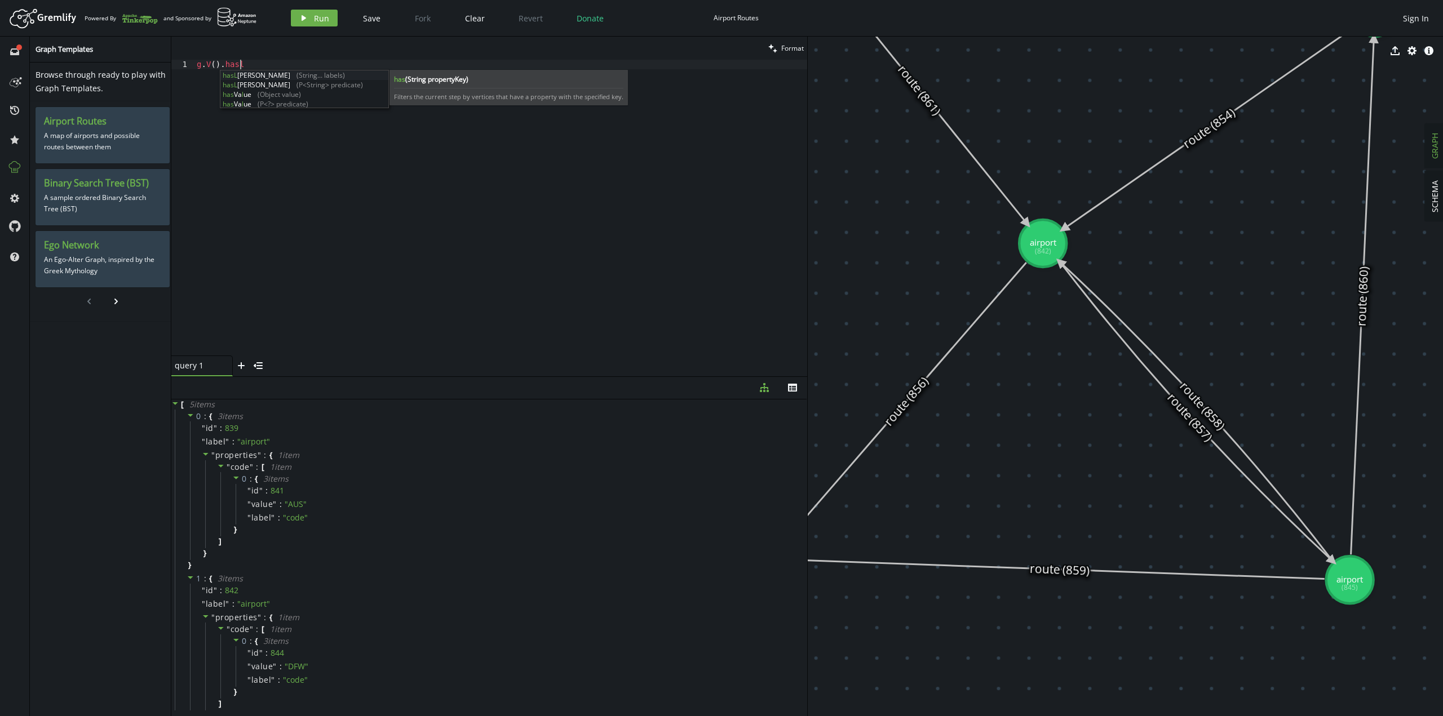
scroll to position [0, 47]
click at [284, 67] on div "g . V ( ) . hasLabel ( 'person' , 'employee' )" at bounding box center [500, 217] width 613 height 315
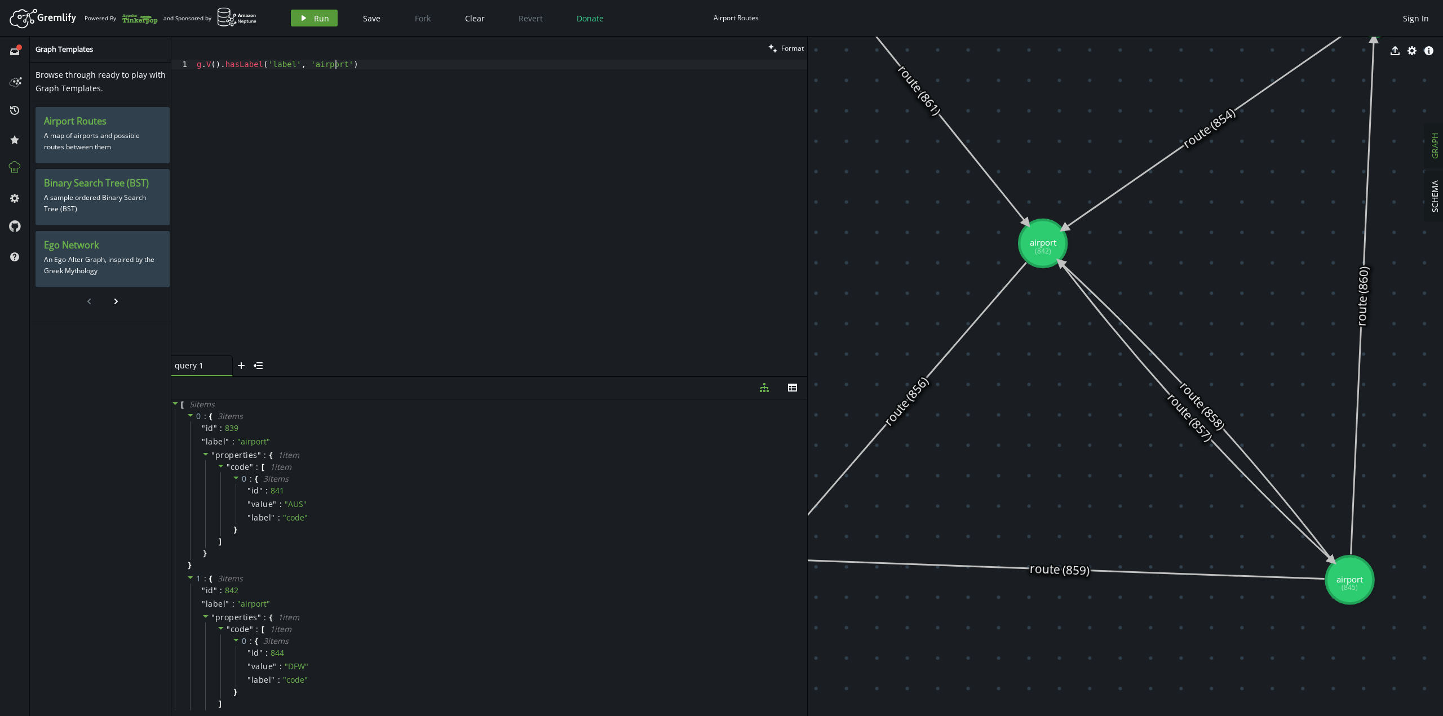
click at [316, 15] on span "Run" at bounding box center [321, 18] width 15 height 11
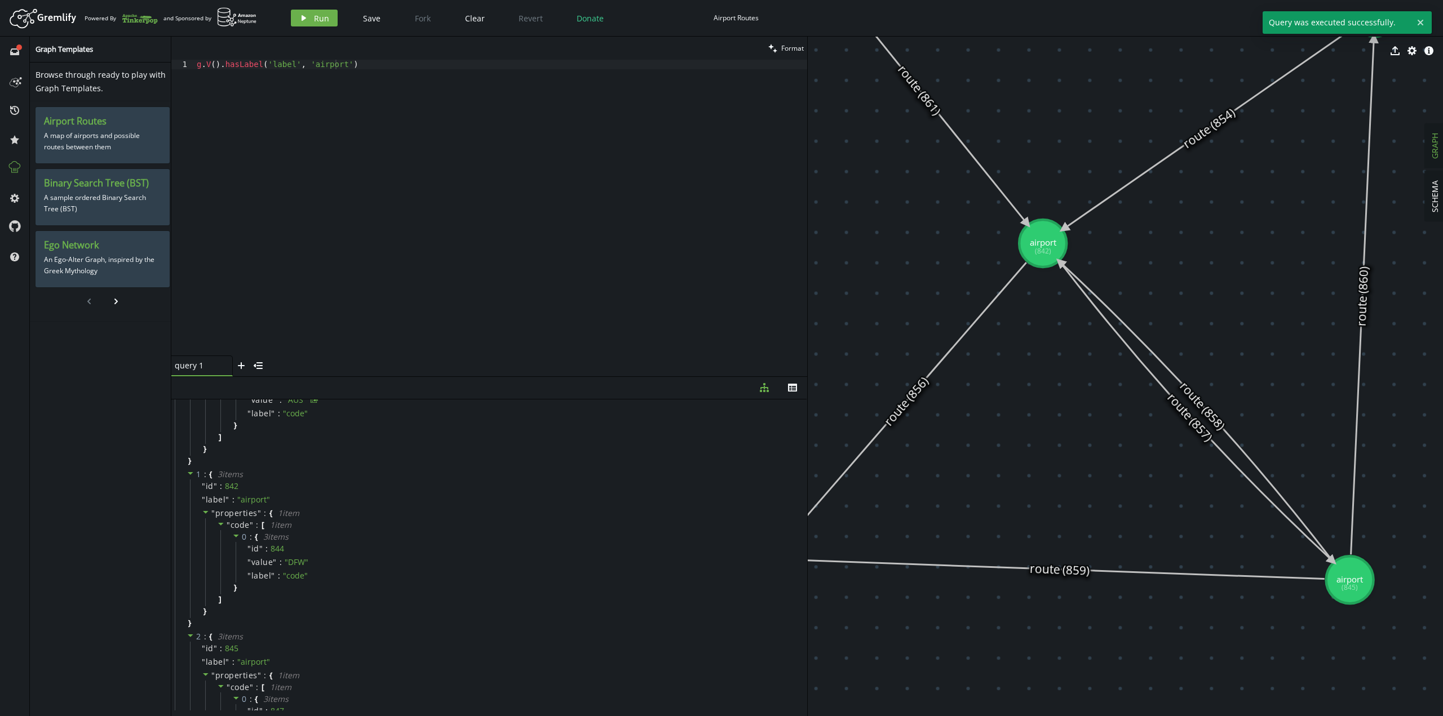
scroll to position [0, 0]
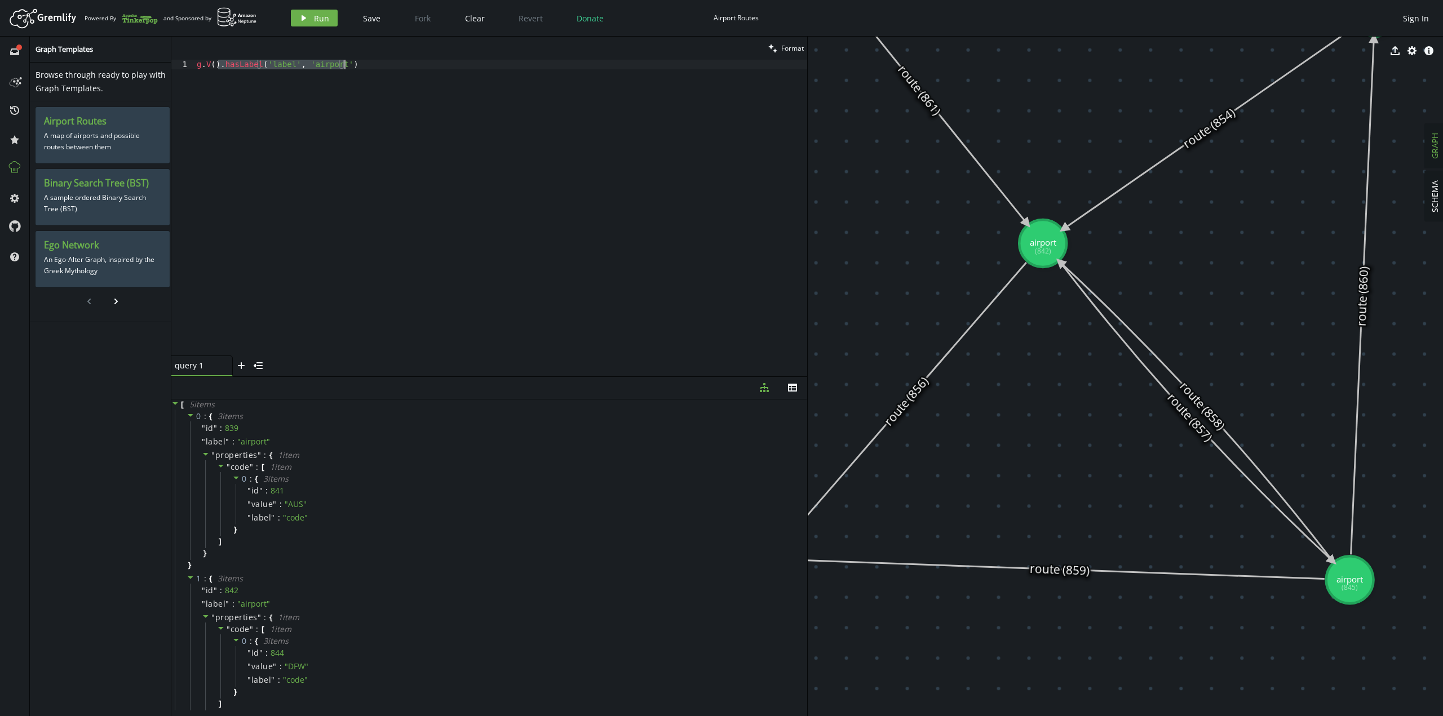
drag, startPoint x: 219, startPoint y: 66, endPoint x: 375, endPoint y: 73, distance: 155.7
click at [375, 73] on div "g . V ( ) . hasLabel ( 'label' , 'airport' )" at bounding box center [500, 217] width 613 height 315
click at [315, 16] on span "Run" at bounding box center [321, 18] width 15 height 11
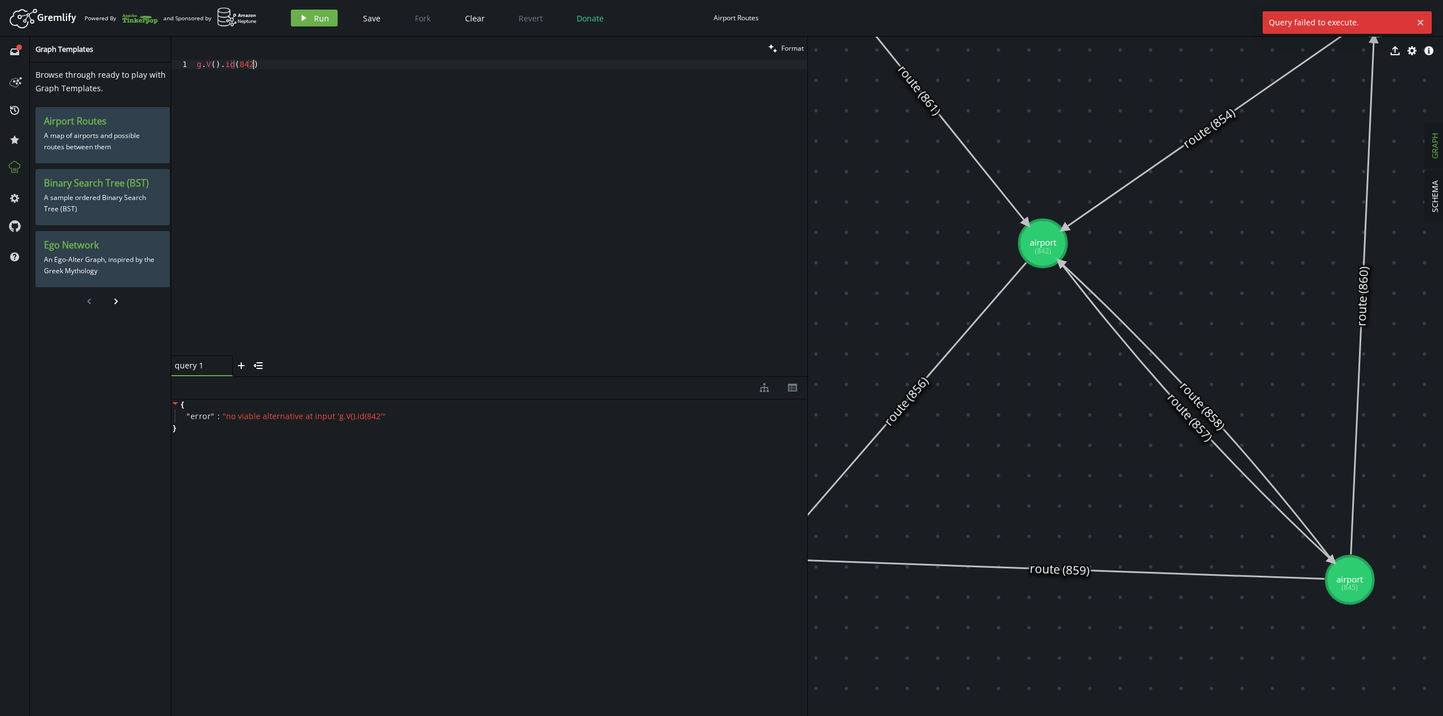
click at [284, 123] on div "g . V ( ) . id ( 842 )" at bounding box center [500, 217] width 613 height 315
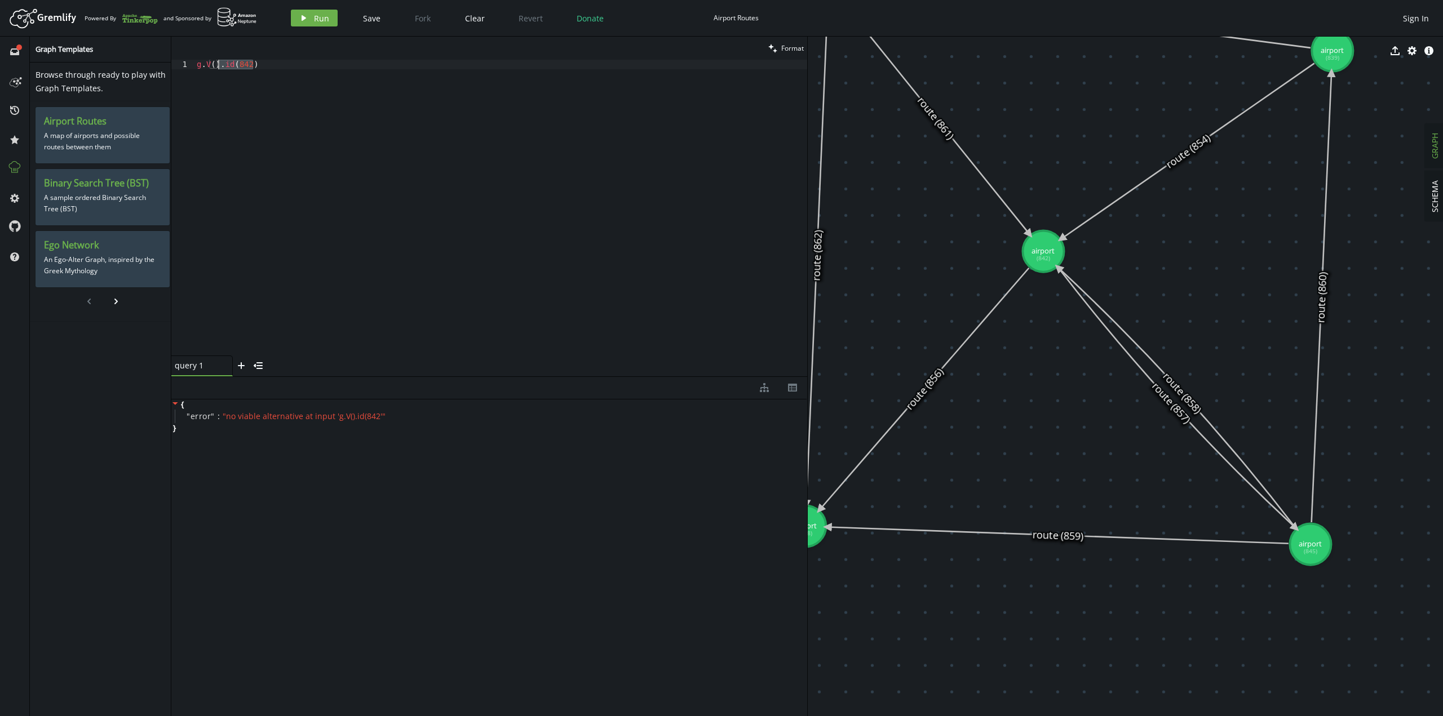
drag, startPoint x: 337, startPoint y: 139, endPoint x: 219, endPoint y: 64, distance: 139.6
click at [219, 64] on div "g . V ( ) . id ( 842 )" at bounding box center [500, 217] width 613 height 315
click at [293, 14] on button "play Run" at bounding box center [314, 18] width 47 height 17
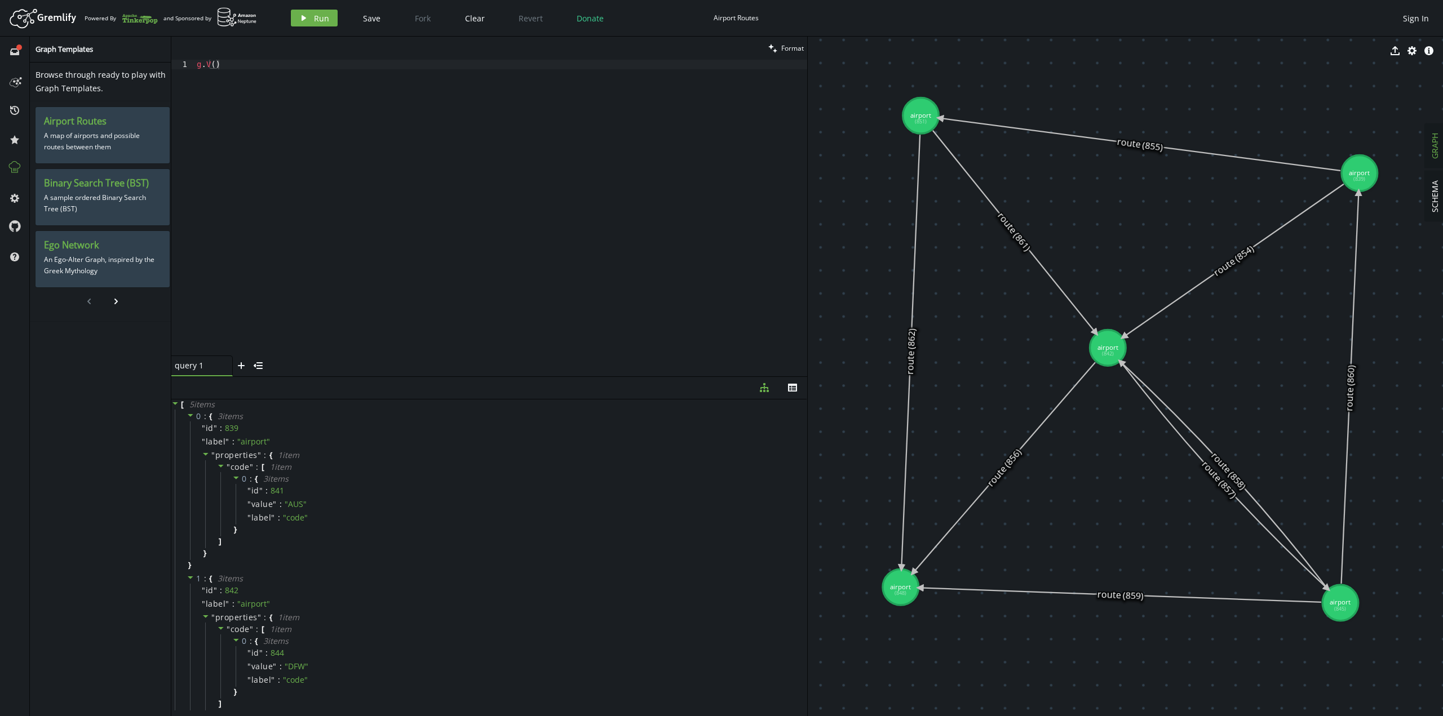
drag, startPoint x: 1046, startPoint y: 348, endPoint x: 1107, endPoint y: 422, distance: 96.1
click at [241, 149] on div "g . V ( )" at bounding box center [500, 217] width 613 height 315
click at [314, 19] on span "Run" at bounding box center [321, 18] width 15 height 11
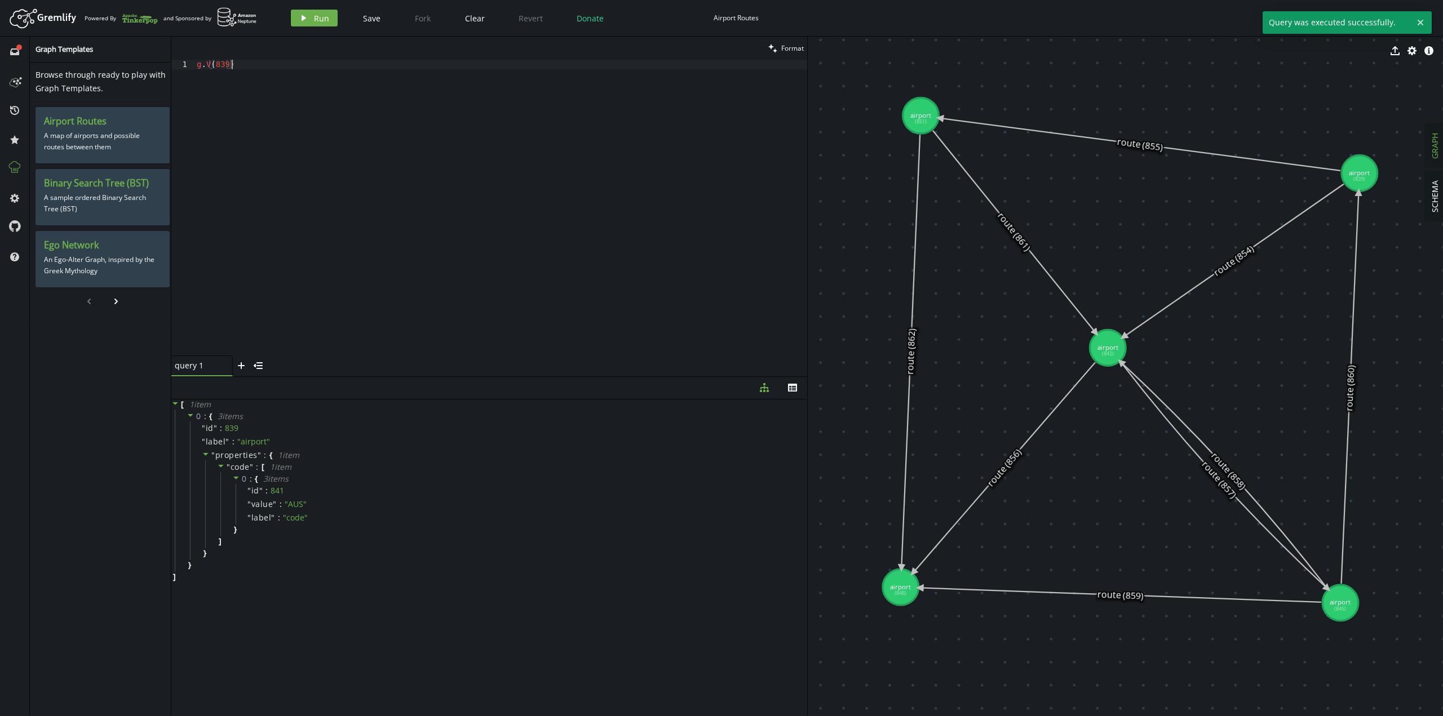
click at [309, 92] on div "g . V ( 839 )" at bounding box center [500, 217] width 613 height 315
click at [302, 66] on div "g . V ( ) . id ( 842 )" at bounding box center [500, 208] width 613 height 296
click at [246, 63] on div "g . V ( ) . id ( 842 )" at bounding box center [500, 217] width 613 height 315
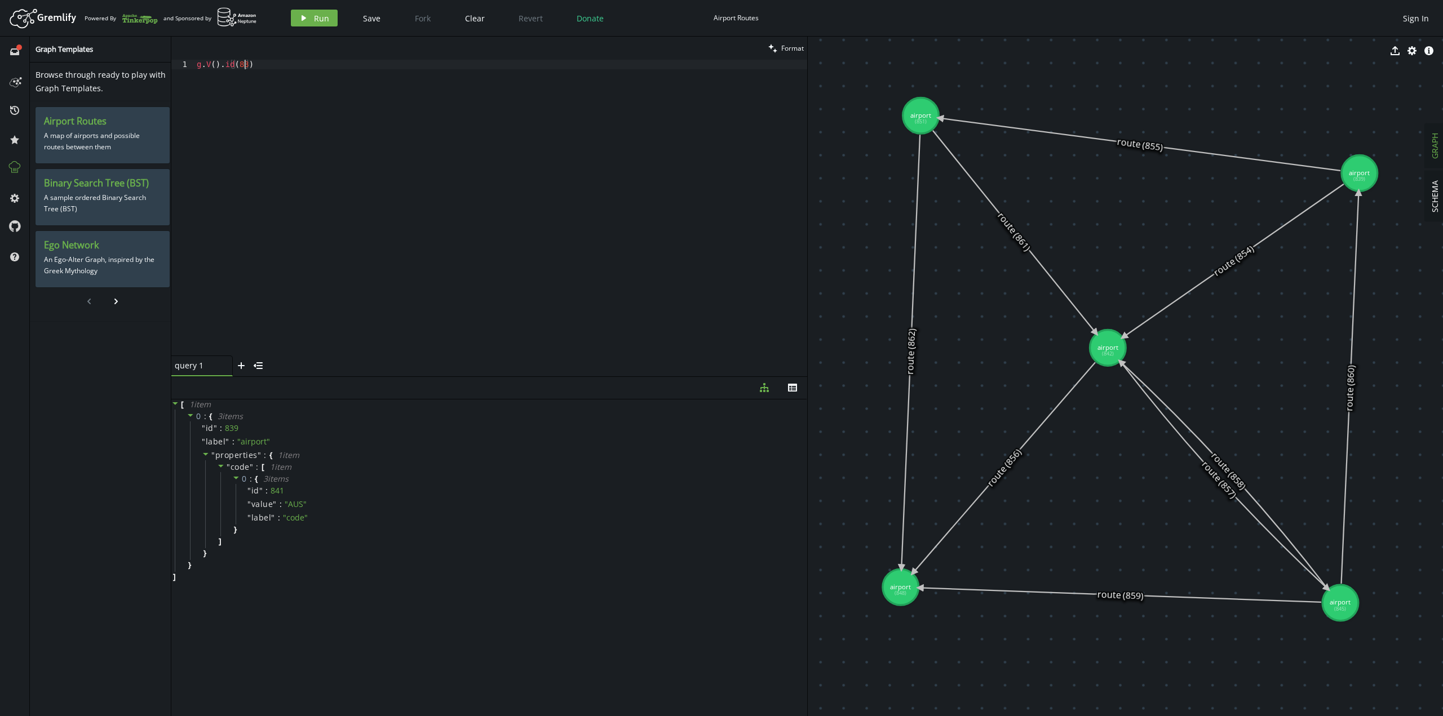
scroll to position [0, 52]
click at [314, 19] on span "Run" at bounding box center [321, 18] width 15 height 11
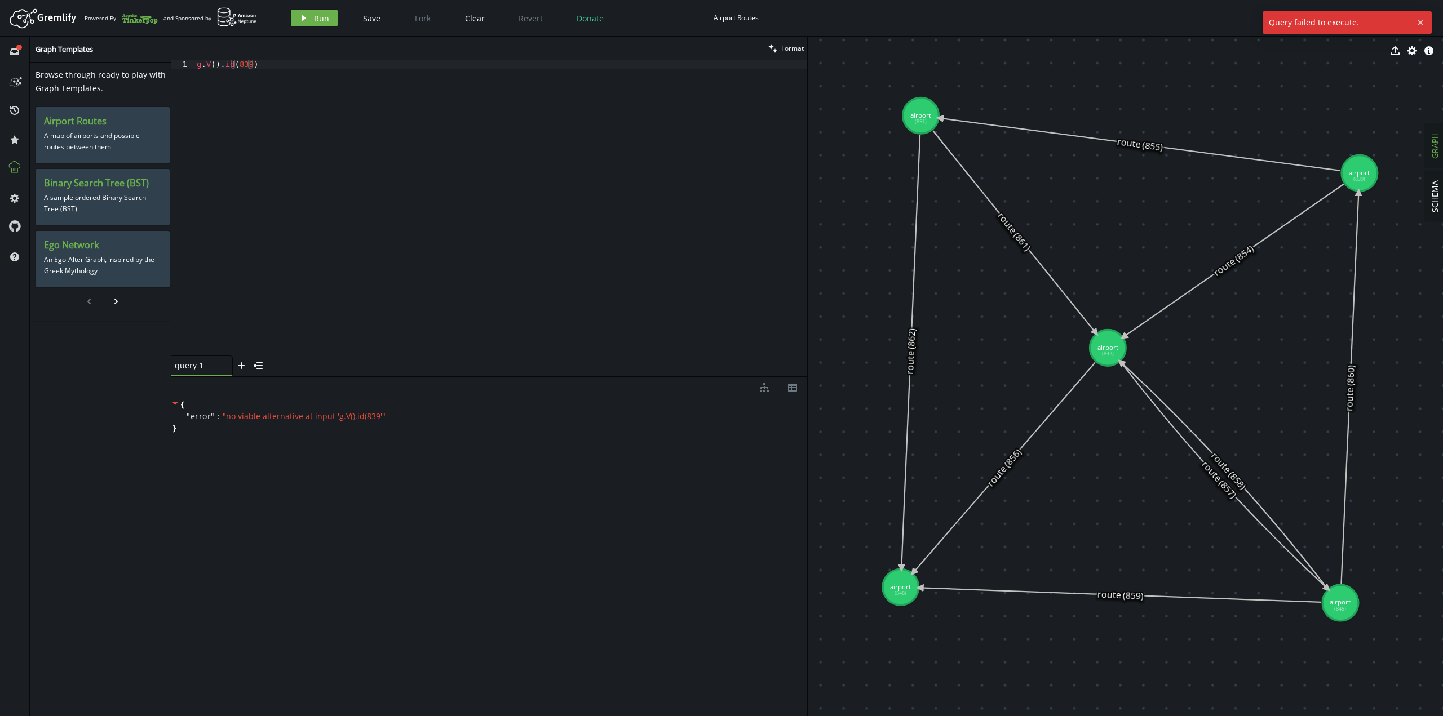
click at [260, 170] on div "g . V ( ) . id ( 839 )" at bounding box center [500, 217] width 613 height 315
drag, startPoint x: 223, startPoint y: 64, endPoint x: 289, endPoint y: 61, distance: 66.6
click at [289, 61] on div "g . V ( ) . id ( 839 )" at bounding box center [500, 217] width 613 height 315
click at [305, 14] on icon "play" at bounding box center [303, 18] width 9 height 9
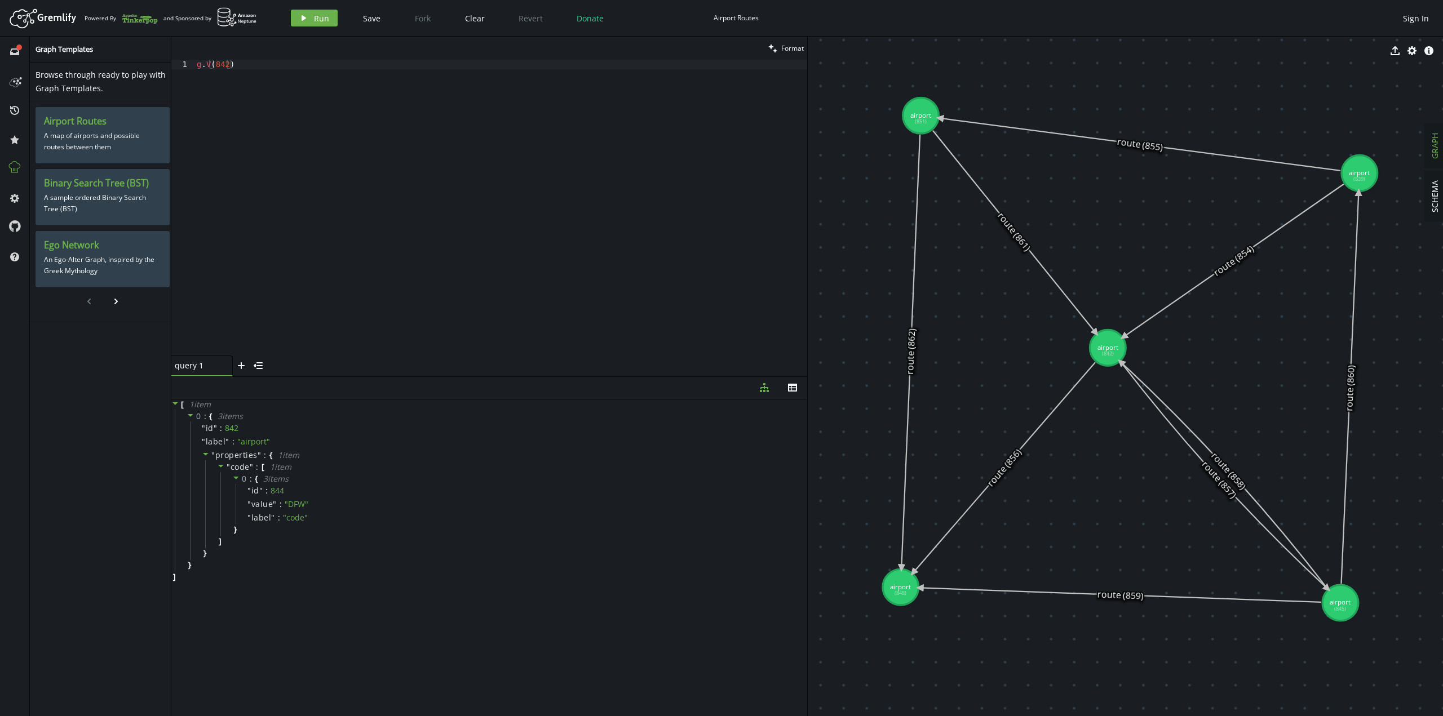
click at [366, 104] on div "g . V ( 842 )" at bounding box center [500, 217] width 613 height 315
paste textarea "repeat(outE().inV().simplePath()).until().path()"
click at [234, 66] on div "g . V ( 842 ) repeat ( outE ( ) . inV ( ) . simplePath ( )) . until ( ) . path …" at bounding box center [500, 217] width 613 height 315
click at [314, 14] on span "Run" at bounding box center [321, 18] width 15 height 11
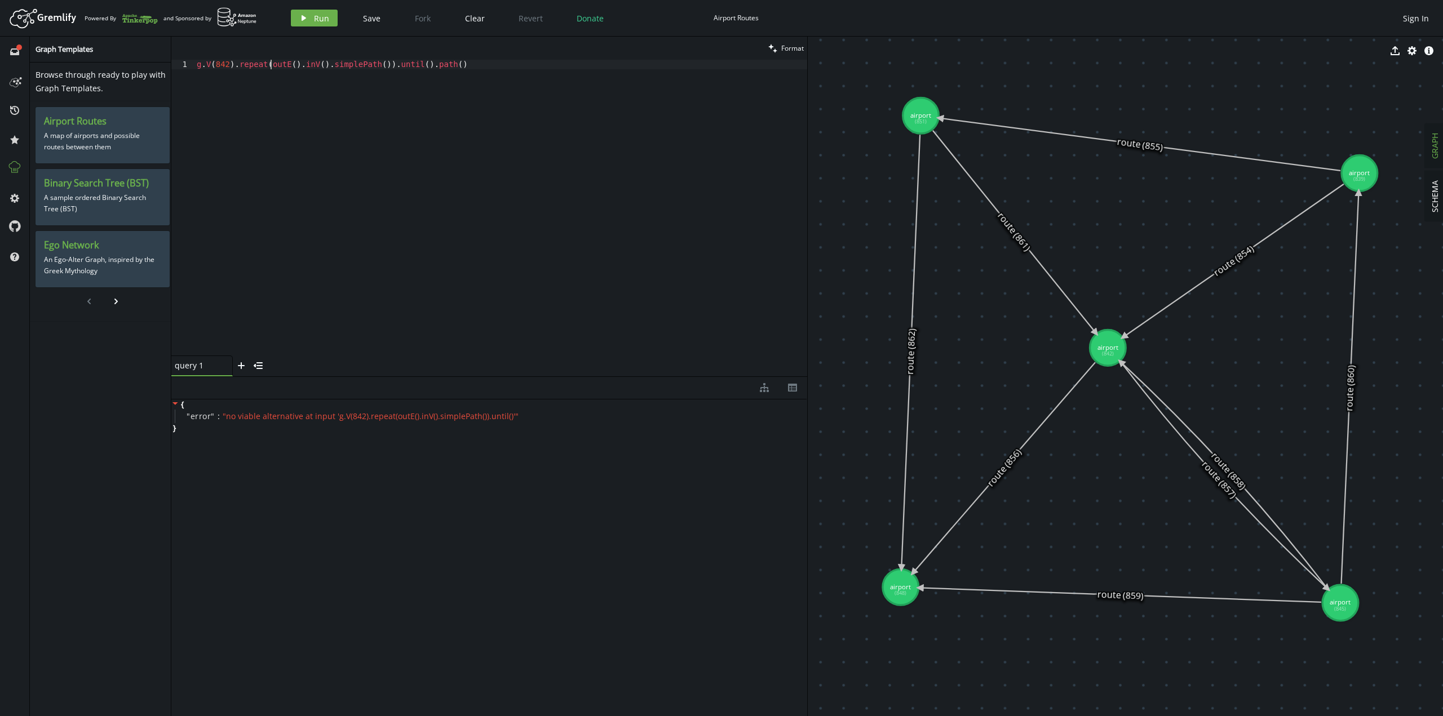
click at [271, 66] on div "g . V ( 842 ) . repeat ( outE ( ) . inV ( ) . simplePath ( )) . until ( ) . pat…" at bounding box center [500, 217] width 613 height 315
drag, startPoint x: 235, startPoint y: 67, endPoint x: 499, endPoint y: 74, distance: 263.9
click at [499, 74] on div "g . V ( 842 ) . repeat ( outE ( ) . inV ( ) . simplePath ( )) . until ( ) . pat…" at bounding box center [500, 217] width 613 height 315
click at [321, 23] on span "Run" at bounding box center [321, 18] width 15 height 11
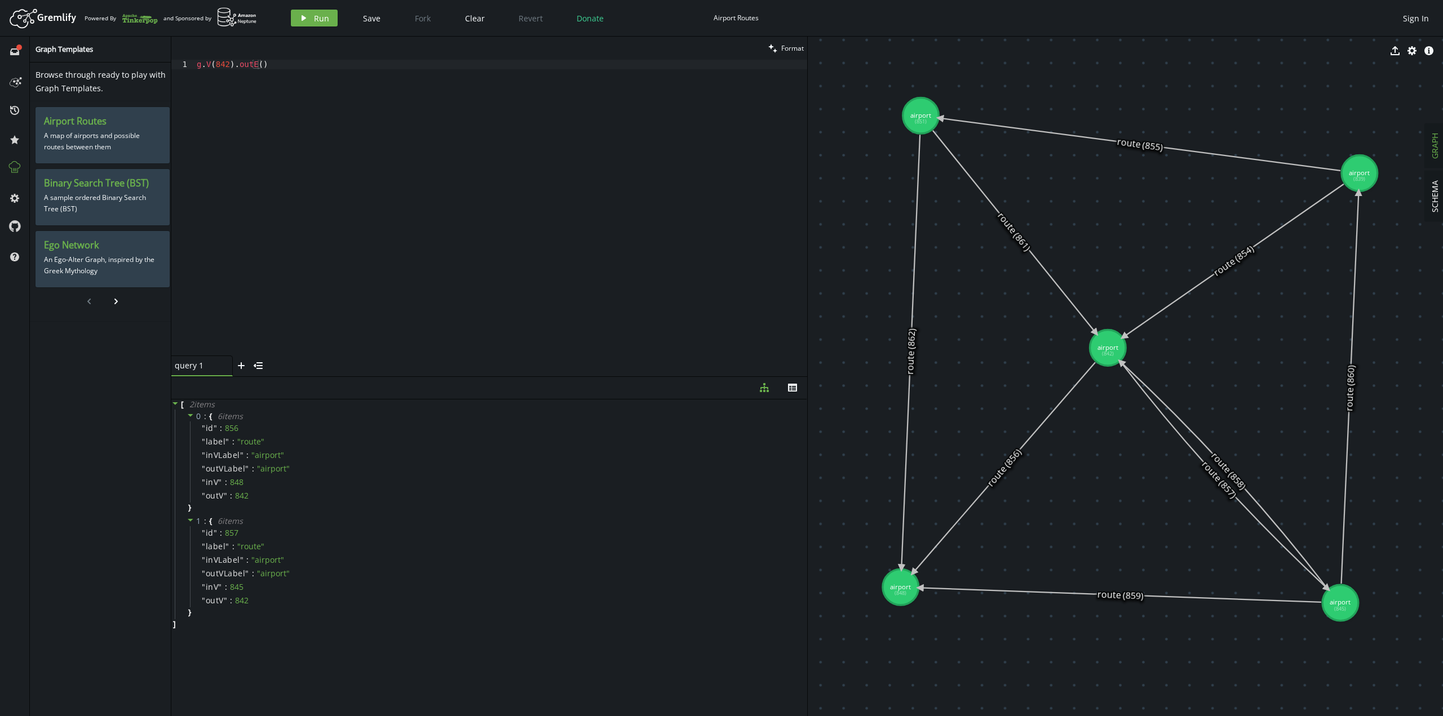
click at [308, 172] on div "g . V ( 842 ) . outE ( )" at bounding box center [500, 217] width 613 height 315
click at [309, 14] on button "play Run" at bounding box center [314, 18] width 47 height 17
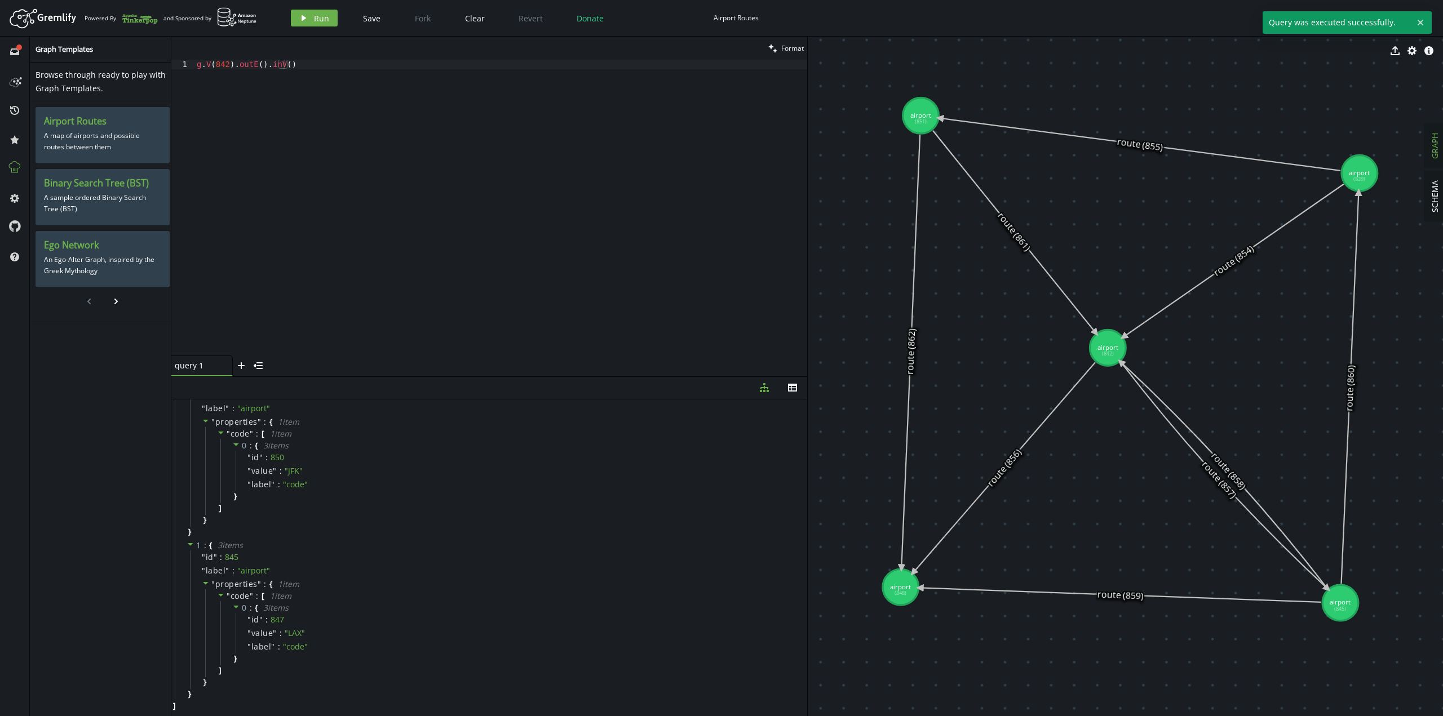
scroll to position [0, 0]
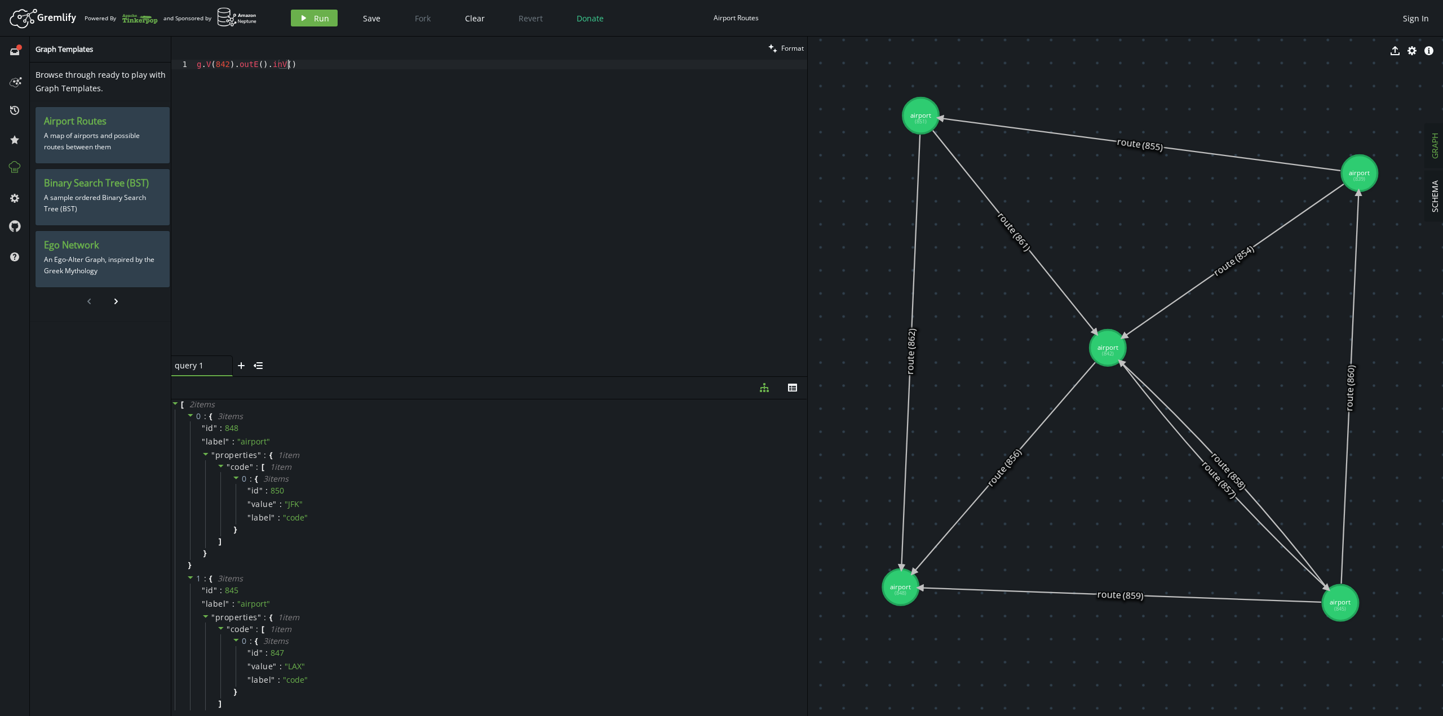
drag, startPoint x: 392, startPoint y: 121, endPoint x: 365, endPoint y: 115, distance: 28.3
click at [391, 121] on div "g . V ( 842 ) . outE ( ) . inV ( )" at bounding box center [500, 217] width 613 height 315
click at [232, 68] on div "g . V ( 842 ) . outE ( ) . inV ( )" at bounding box center [500, 217] width 613 height 315
click at [313, 24] on button "play Run" at bounding box center [314, 18] width 47 height 17
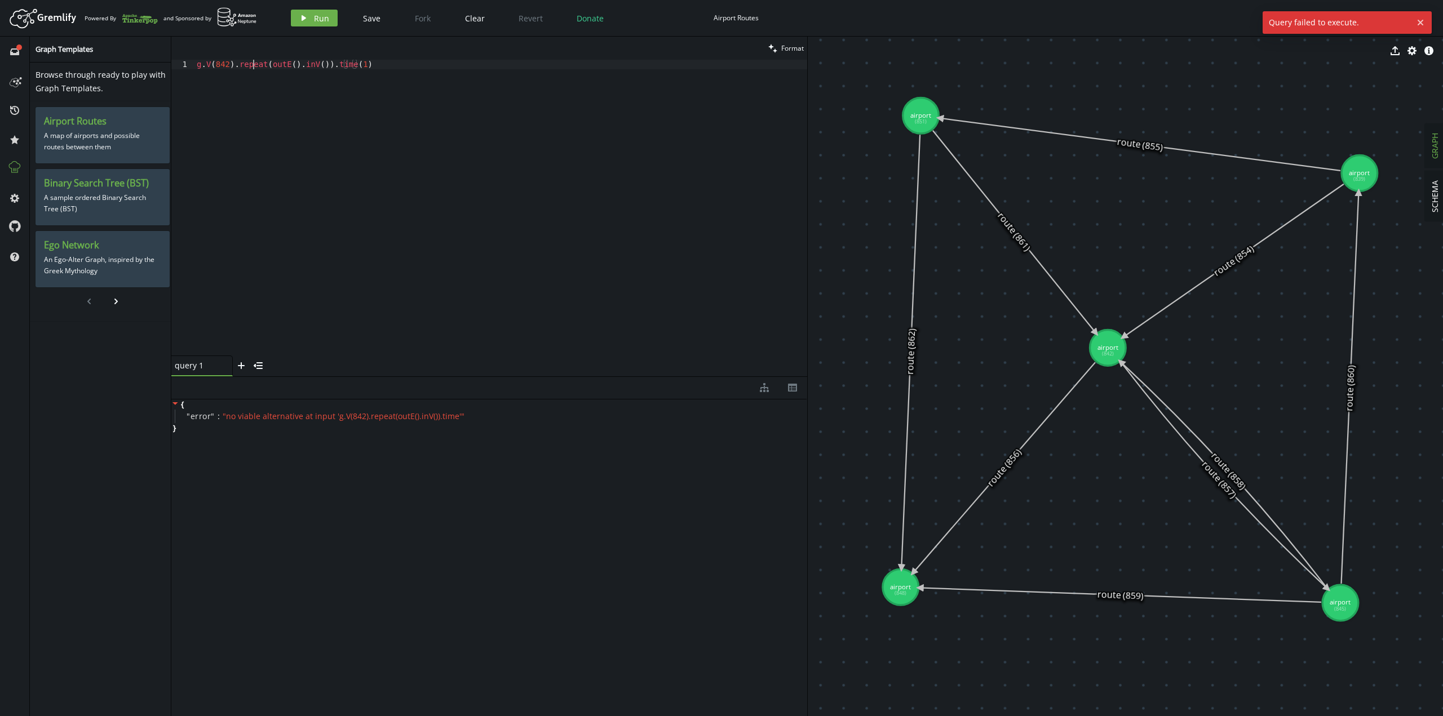
click at [255, 62] on div "g . V ( 842 ) . repeat ( outE ( ) . inV ( )) . time ( 1 )" at bounding box center [500, 217] width 613 height 315
drag, startPoint x: 255, startPoint y: 62, endPoint x: 371, endPoint y: 64, distance: 116.1
click at [371, 64] on div "g . V ( 842 ) . repeat ( outE ( ) . inV ( )) . time ( 1 )" at bounding box center [500, 217] width 613 height 315
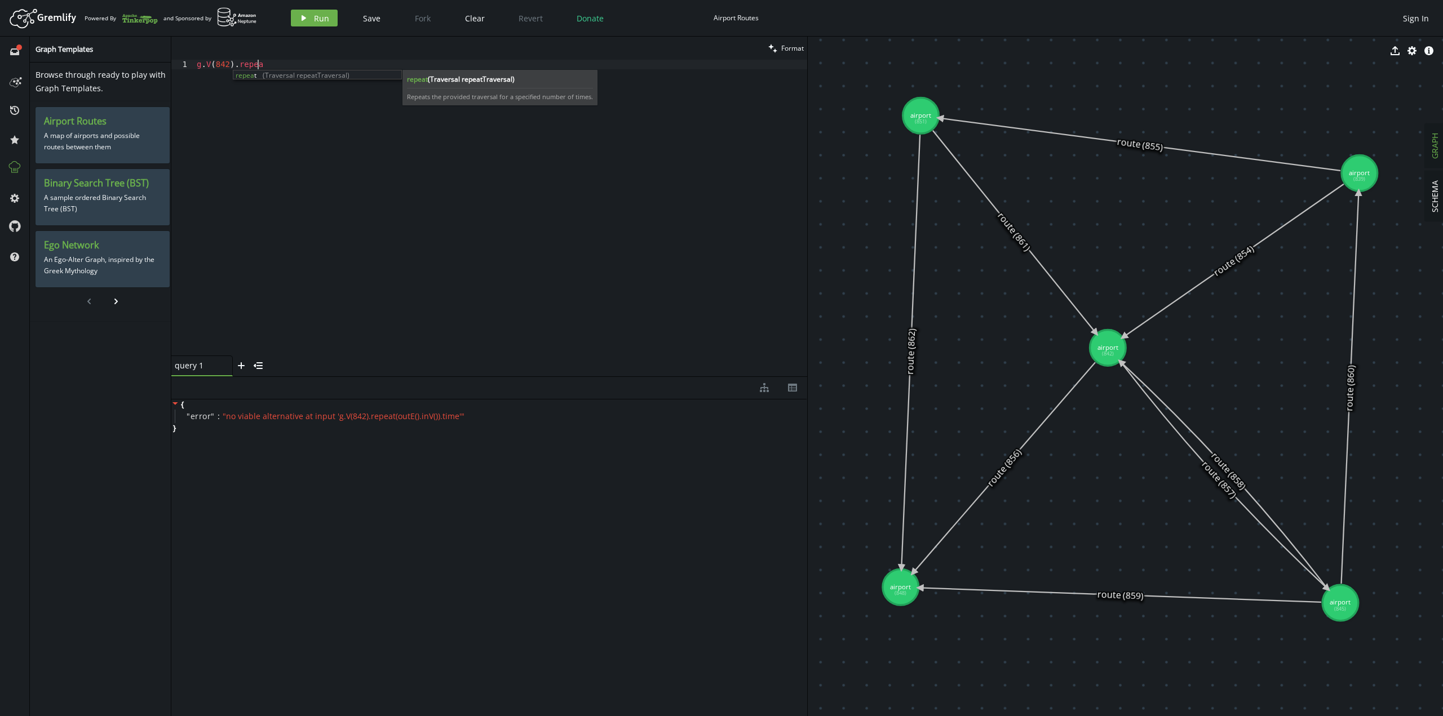
scroll to position [0, 34]
click at [303, 16] on icon "button" at bounding box center [304, 18] width 5 height 6
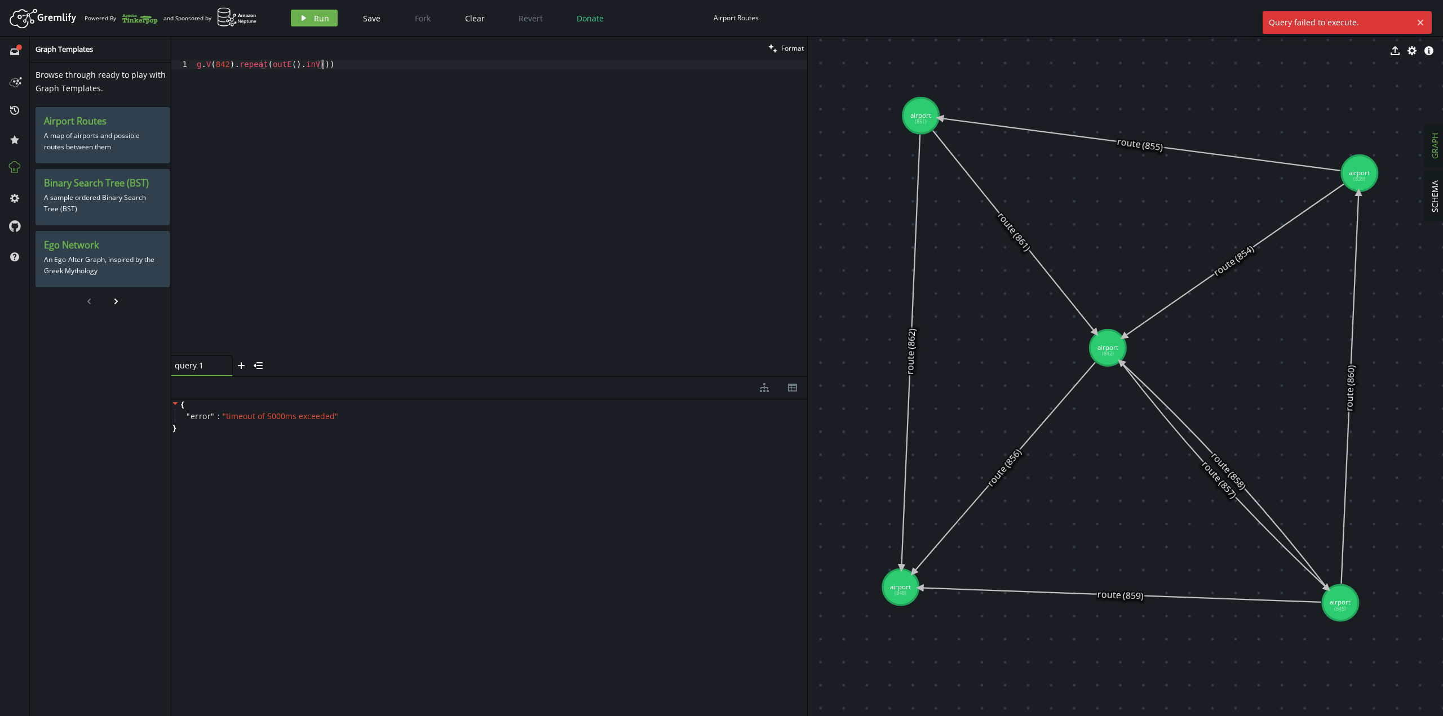
click at [523, 123] on div "g . V ( 842 ) . repeat ( outE ( ) . inV ( ))" at bounding box center [500, 217] width 613 height 315
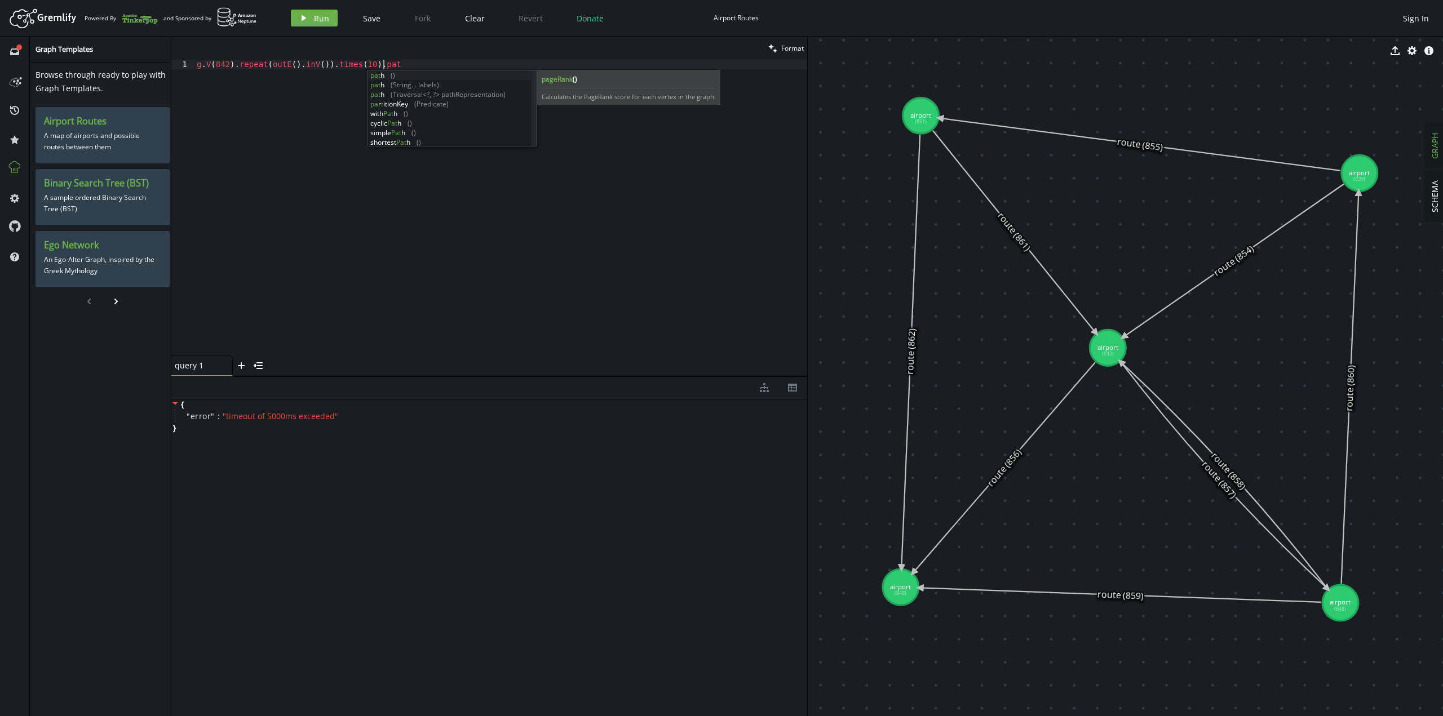
scroll to position [0, 190]
click at [325, 11] on button "play Run" at bounding box center [314, 18] width 47 height 17
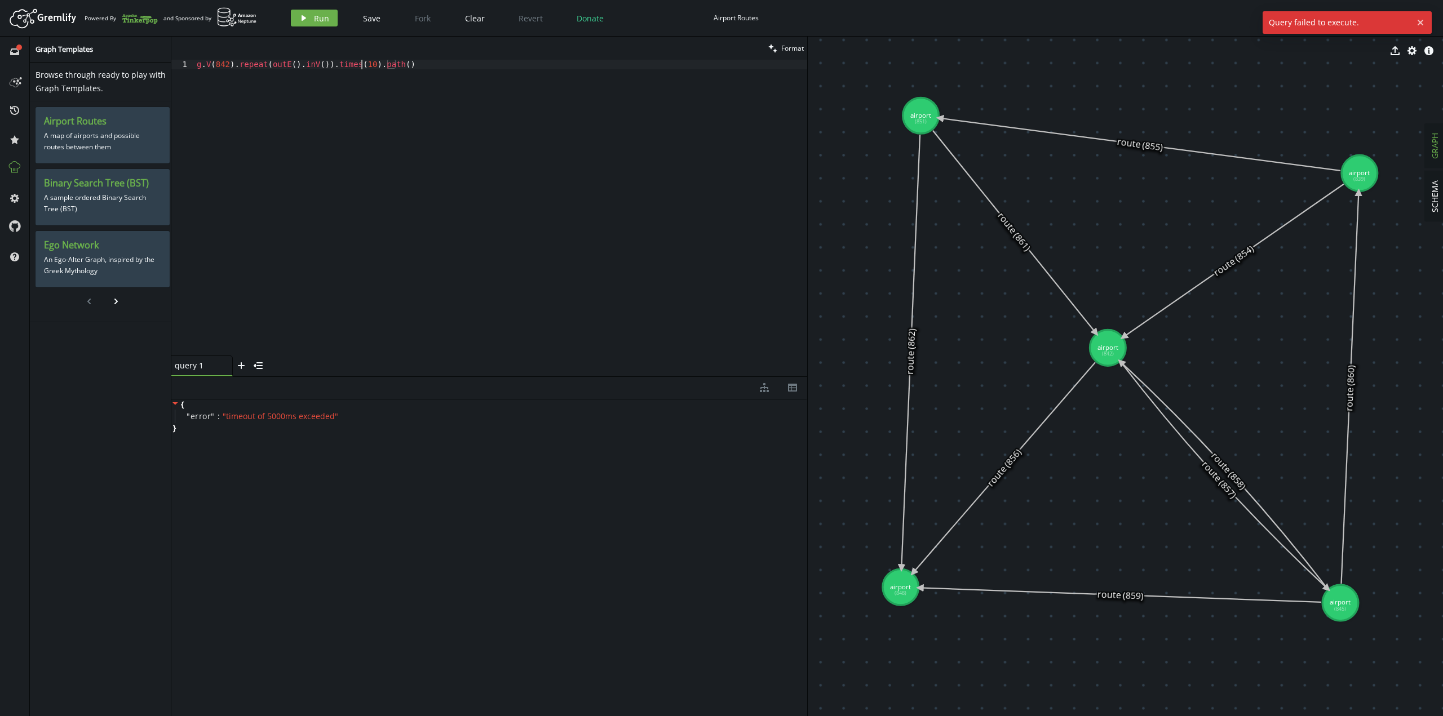
click at [363, 62] on div "g . V ( 842 ) . repeat ( outE ( ) . inV ( )) . times ( 10 ) . path ( )" at bounding box center [500, 217] width 613 height 315
click at [310, 12] on button "play Run" at bounding box center [314, 18] width 47 height 17
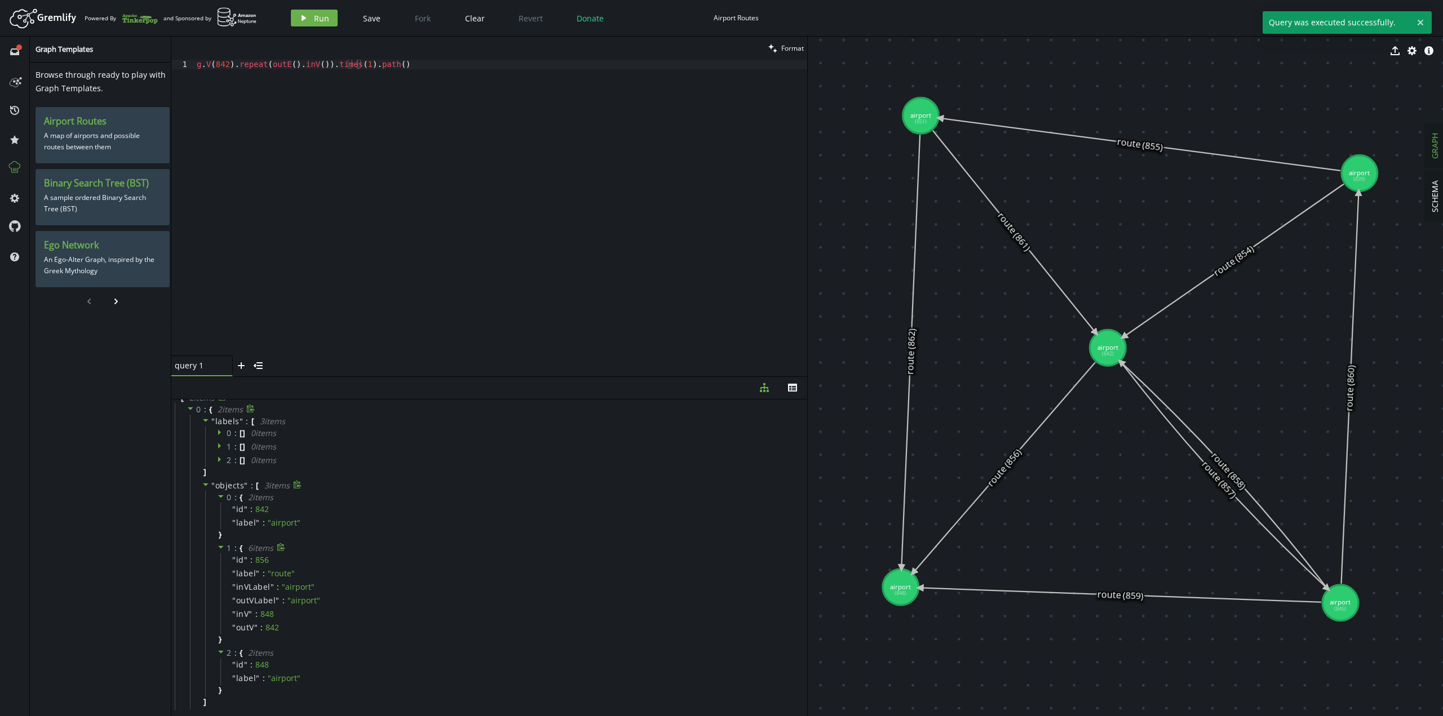
scroll to position [0, 0]
click at [191, 417] on icon at bounding box center [191, 415] width 8 height 8
click at [191, 431] on icon at bounding box center [191, 429] width 8 height 8
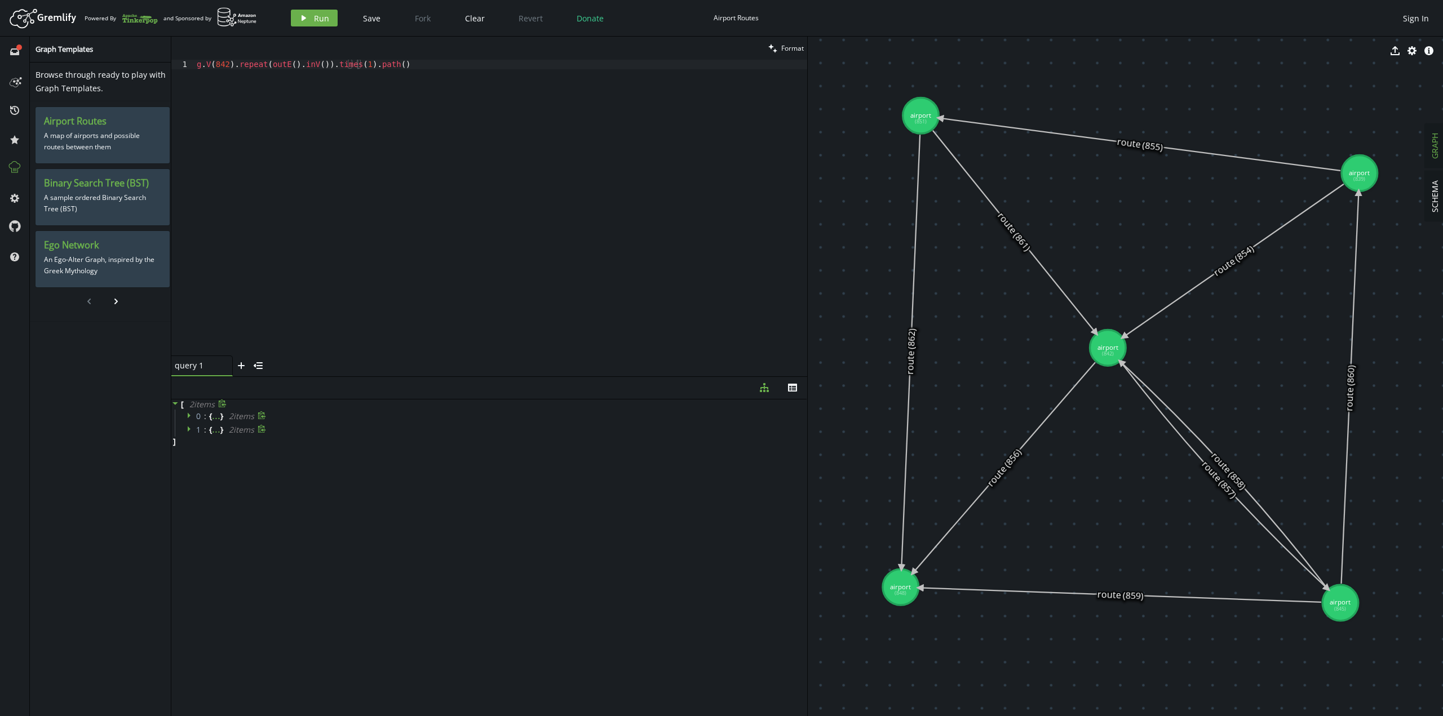
click at [191, 431] on icon at bounding box center [191, 429] width 8 height 8
click at [188, 413] on icon at bounding box center [191, 415] width 8 height 8
click at [320, 61] on div "g . V ( 842 ) . repeat ( outE ( ) . inV ( )) . times ( 1 ) . path ( )" at bounding box center [500, 217] width 613 height 315
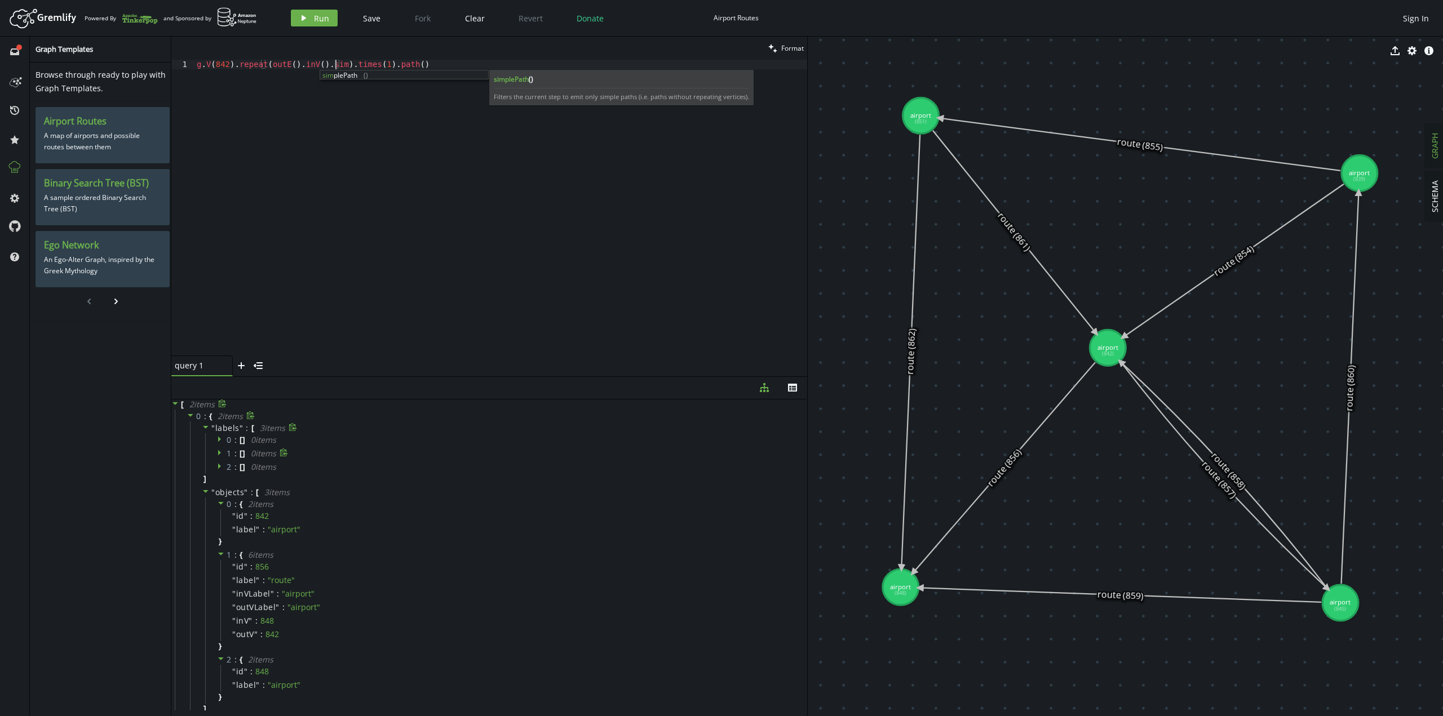
scroll to position [0, 143]
click at [303, 19] on icon "button" at bounding box center [304, 18] width 5 height 6
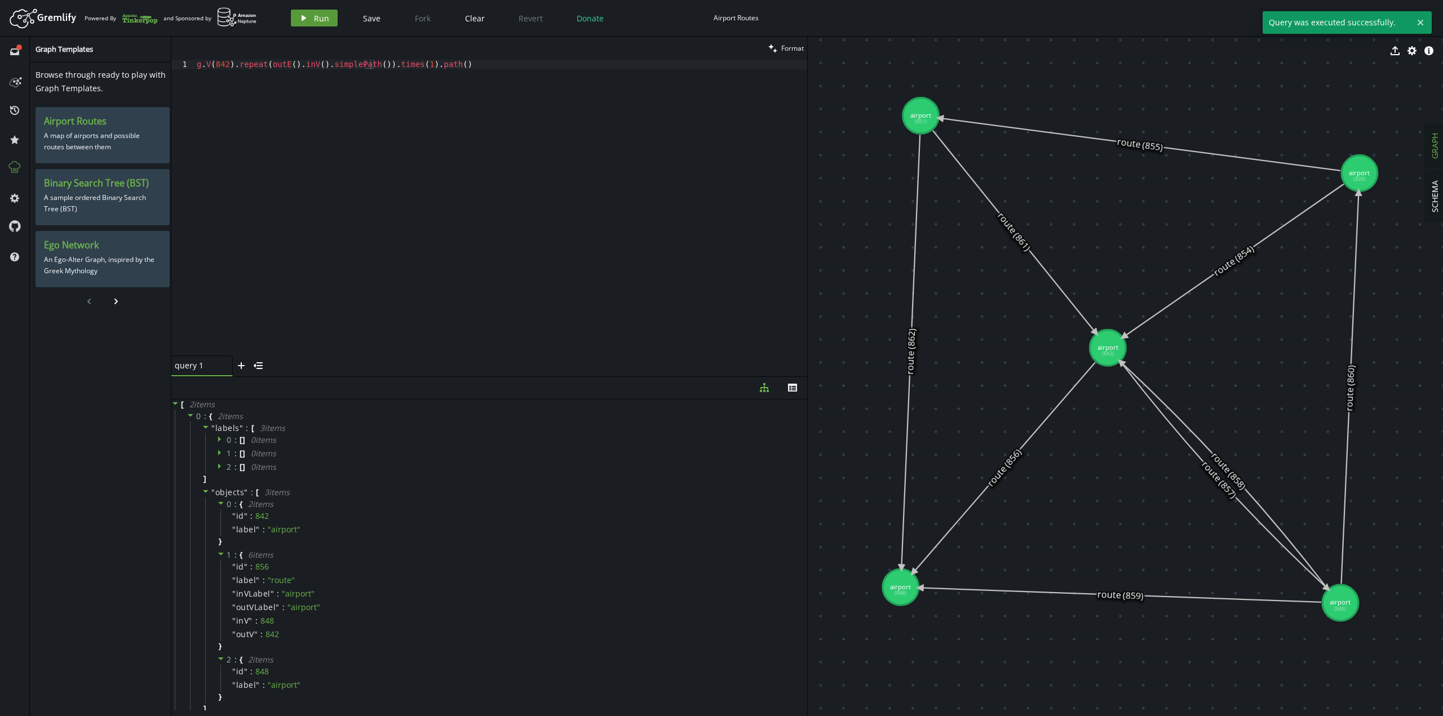
click at [303, 19] on icon "button" at bounding box center [304, 18] width 5 height 6
drag, startPoint x: 383, startPoint y: 61, endPoint x: 418, endPoint y: 66, distance: 34.7
click at [418, 66] on div "g . V ( 842 ) . repeat ( outE ( ) . inV ( ) . simplePath ( )) . times ( 1 ) . p…" at bounding box center [500, 217] width 613 height 315
drag, startPoint x: 410, startPoint y: 63, endPoint x: 497, endPoint y: 64, distance: 86.8
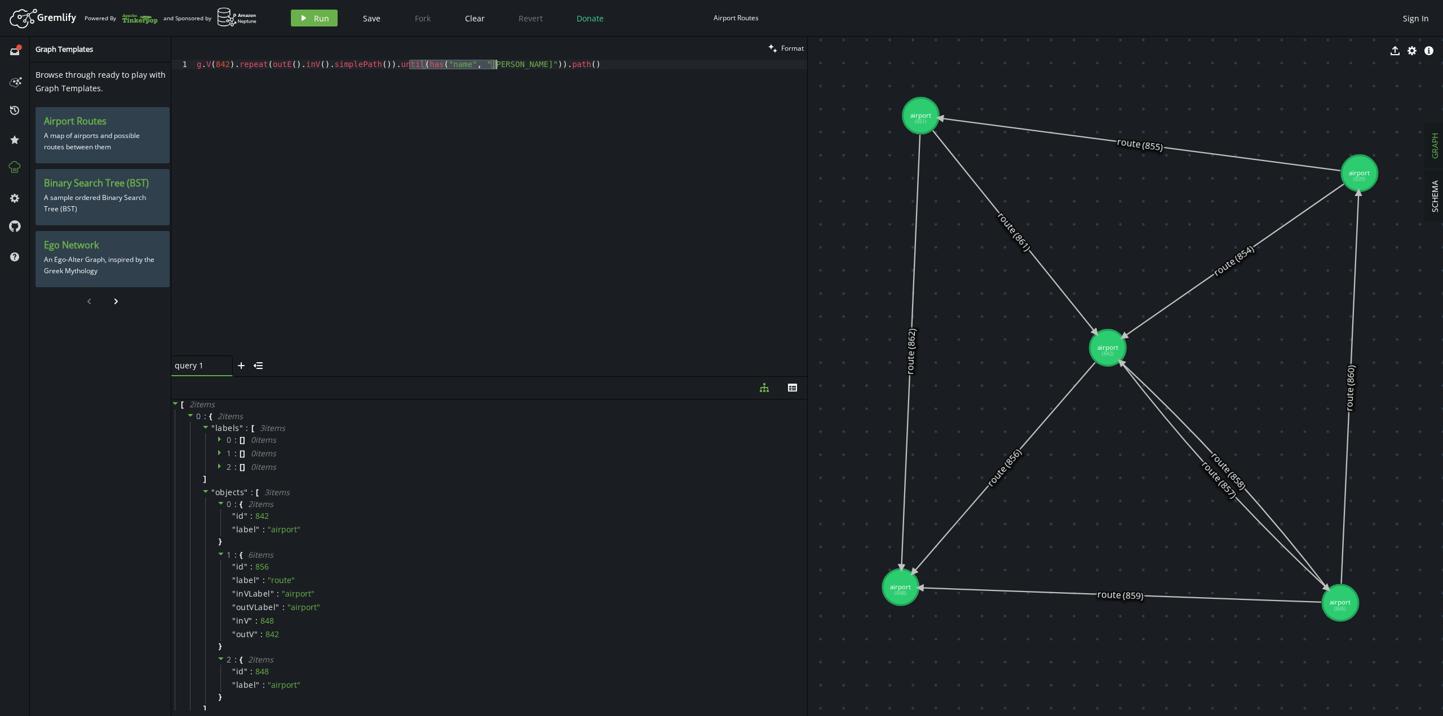
click at [497, 64] on div "g . V ( 842 ) . repeat ( outE ( ) . inV ( ) . simplePath ( )) . until ( has ( "…" at bounding box center [500, 217] width 613 height 315
type textarea "g.V(842).repeat(outE().inV().simplePath()).until().path()"
click at [306, 19] on icon "play" at bounding box center [303, 18] width 9 height 9
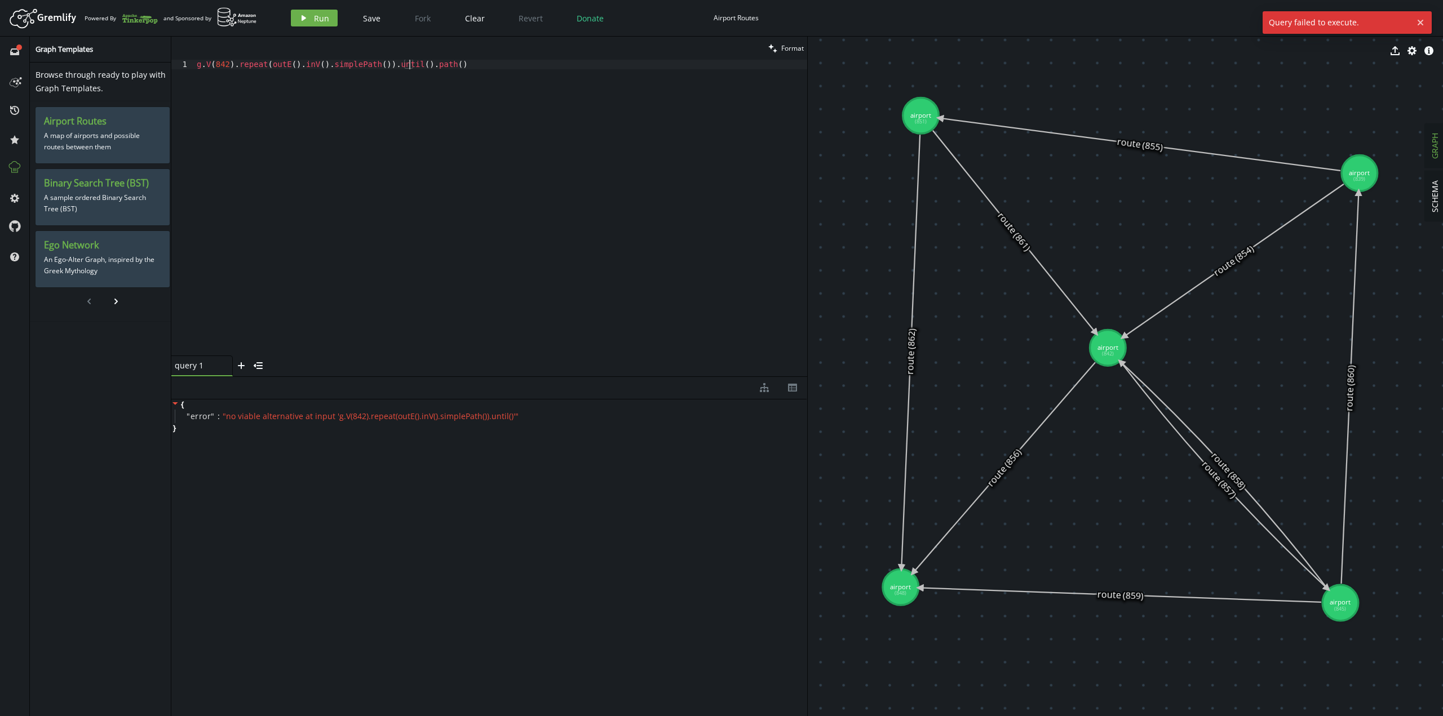
click at [409, 65] on div "g . V ( 842 ) . repeat ( outE ( ) . inV ( ) . simplePath ( )) . until ( ) . pat…" at bounding box center [500, 217] width 613 height 315
click at [459, 64] on div "g . V ( 842 ) . repeat ( outE ( ) . inV ( ) . simplePath ( )) . until ( ) . pat…" at bounding box center [500, 217] width 613 height 315
